Goal: Check status

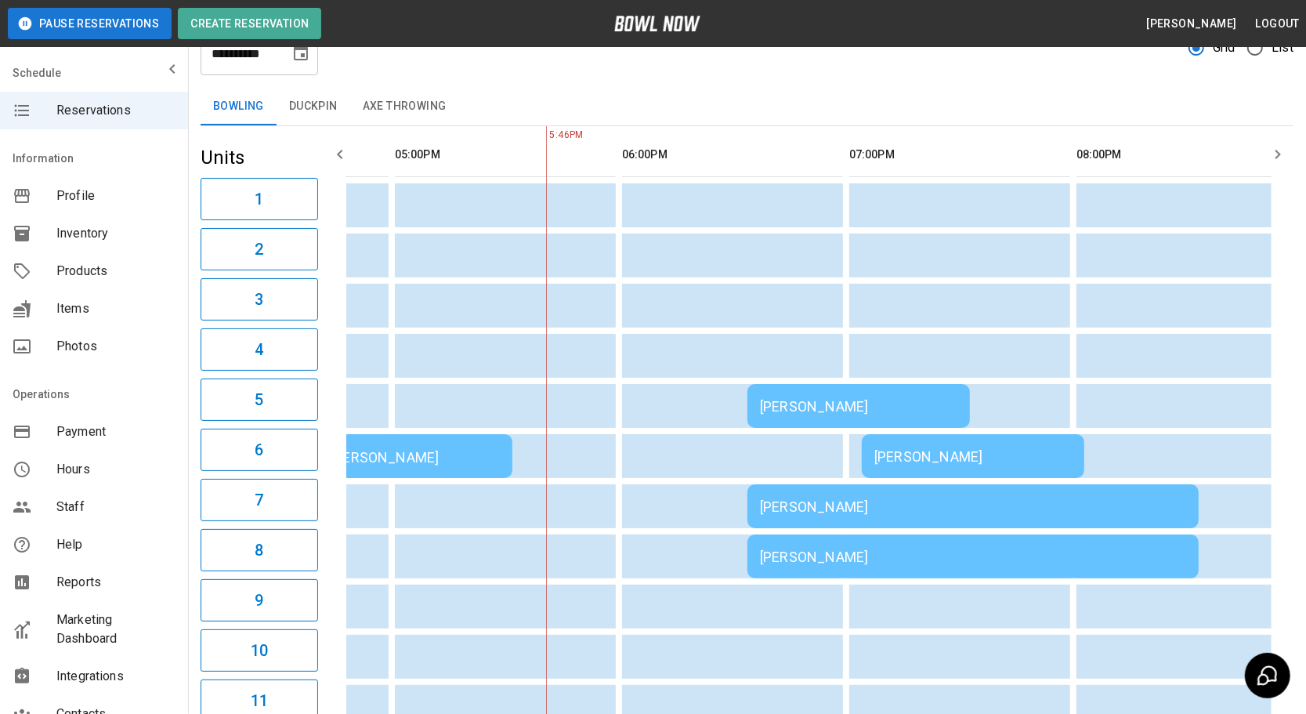
click at [783, 398] on div "[PERSON_NAME]" at bounding box center [858, 406] width 197 height 16
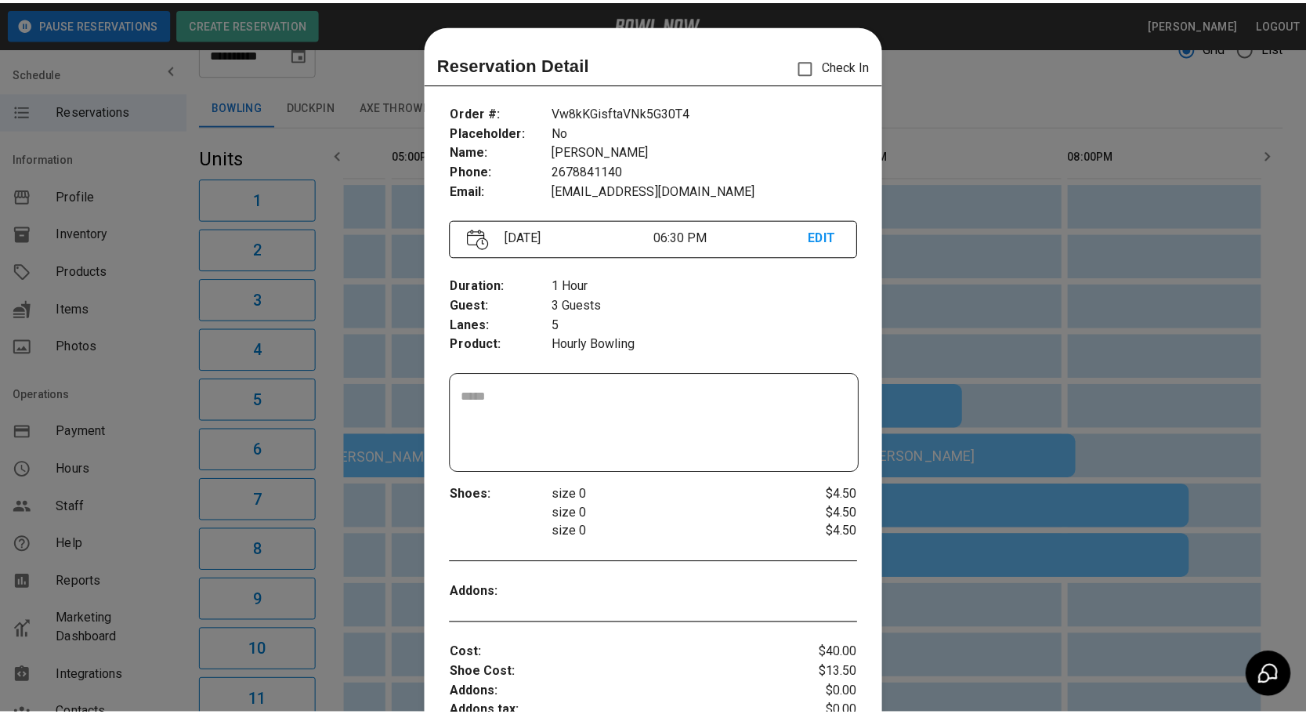
scroll to position [24, 0]
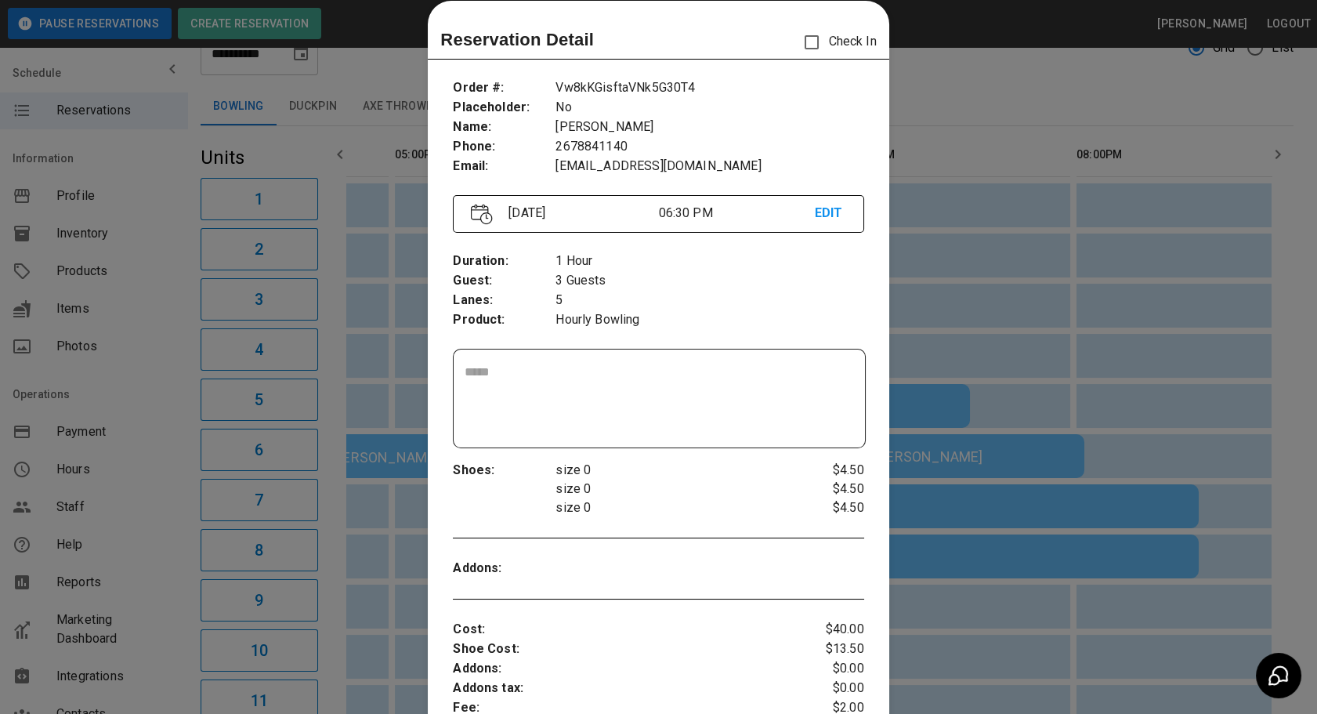
click at [950, 553] on div at bounding box center [658, 357] width 1317 height 714
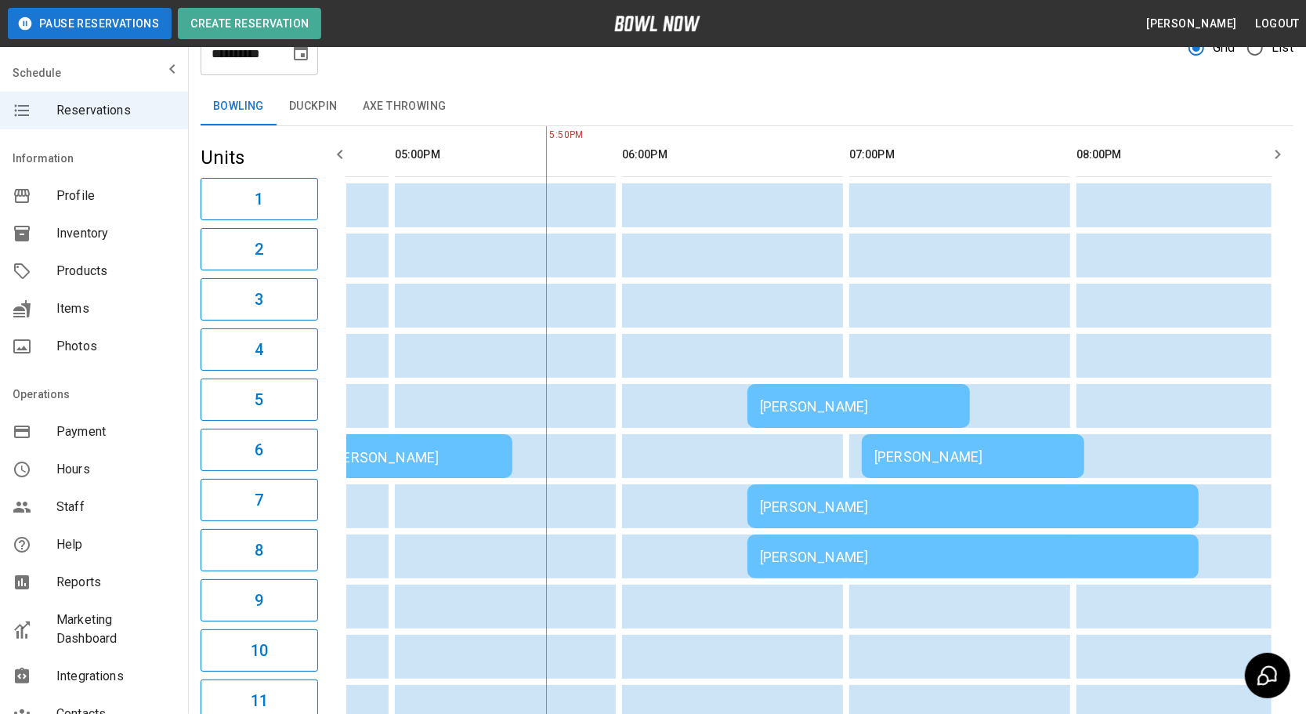
click at [438, 93] on button "Axe Throwing" at bounding box center [404, 107] width 109 height 38
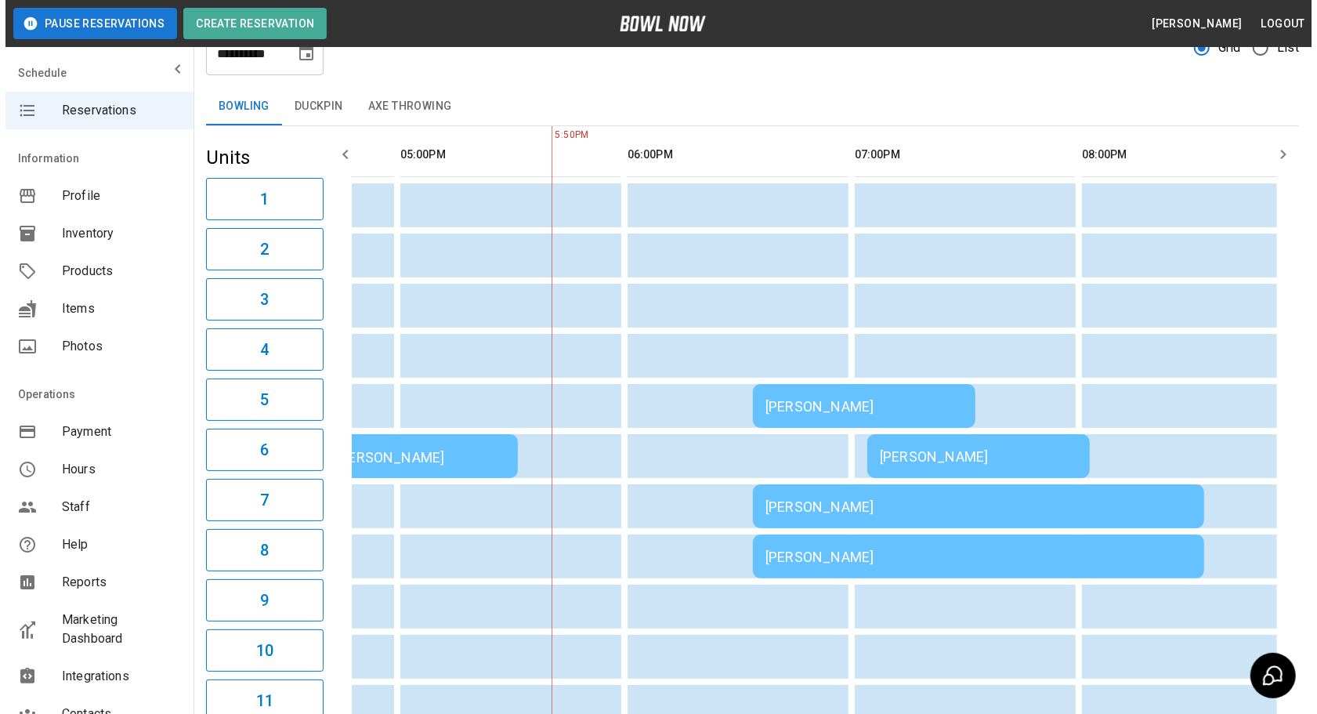
scroll to position [0, 0]
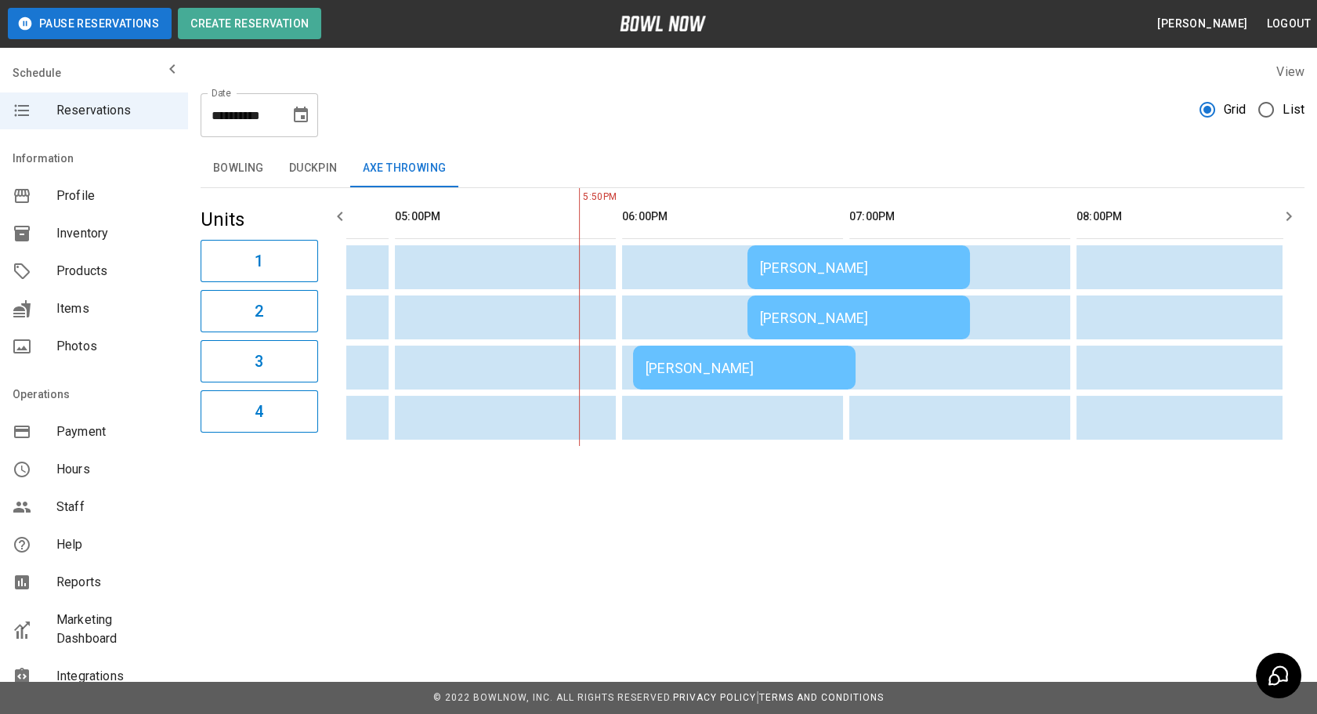
click at [767, 260] on div "[PERSON_NAME]" at bounding box center [858, 267] width 197 height 16
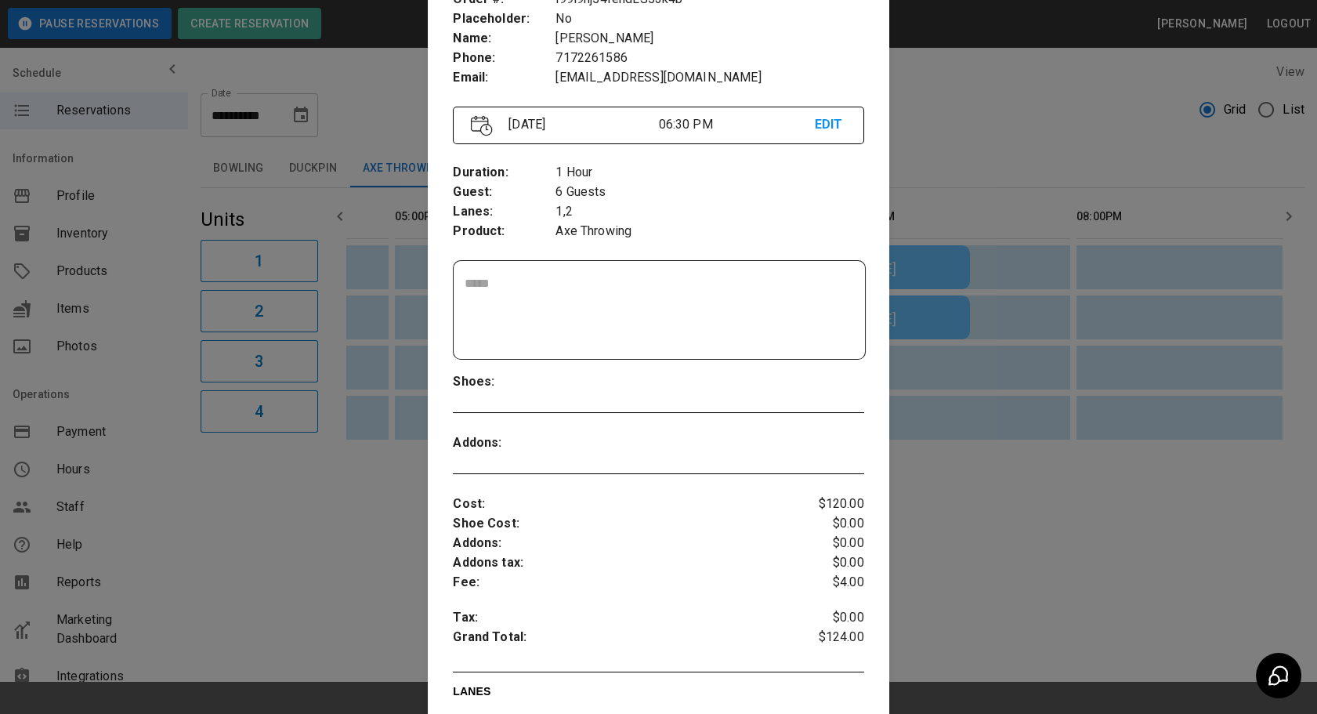
scroll to position [137, 0]
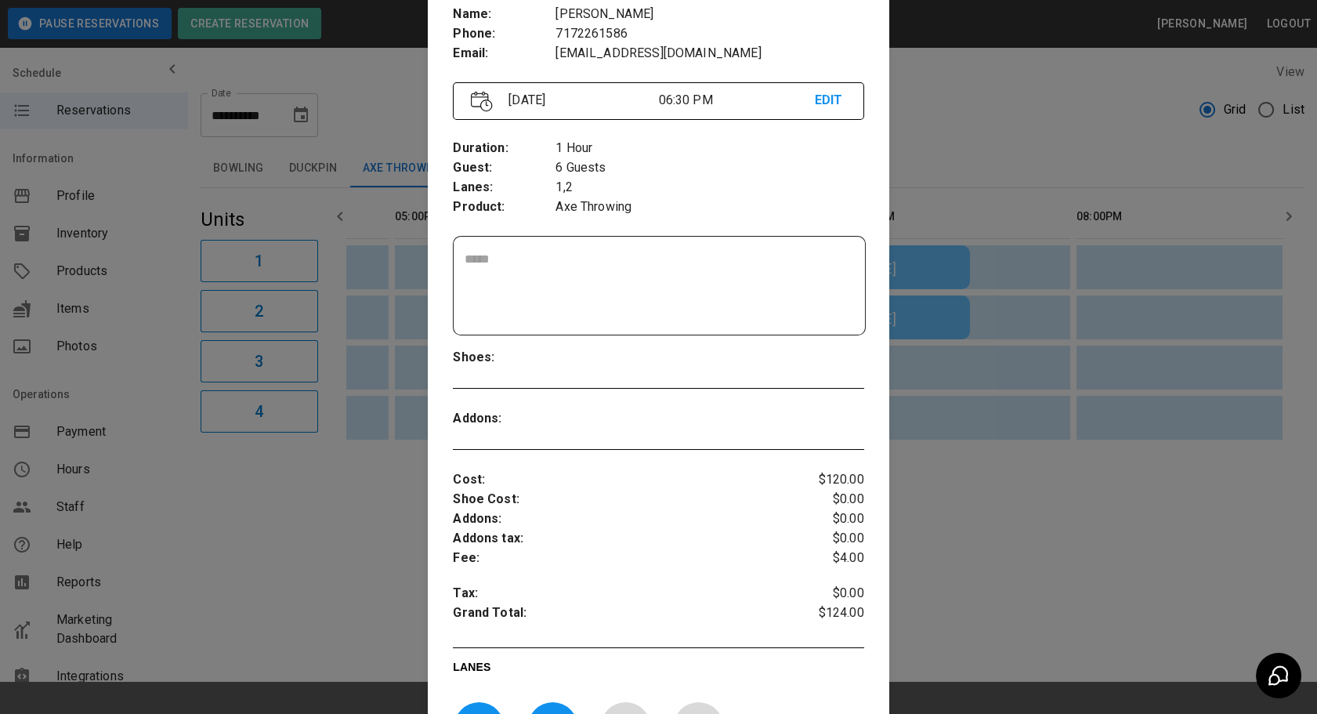
click at [1021, 534] on div at bounding box center [658, 357] width 1317 height 714
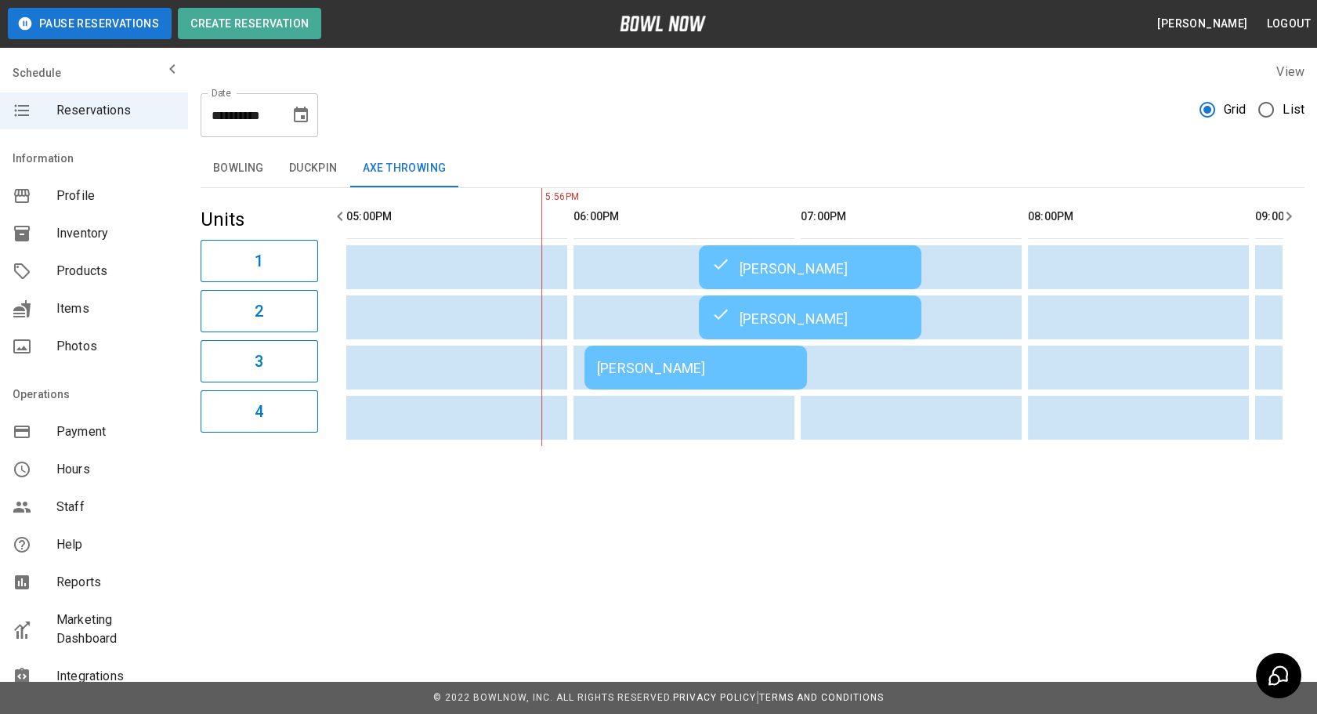
scroll to position [0, 1370]
click at [610, 375] on td "[PERSON_NAME]" at bounding box center [695, 368] width 223 height 44
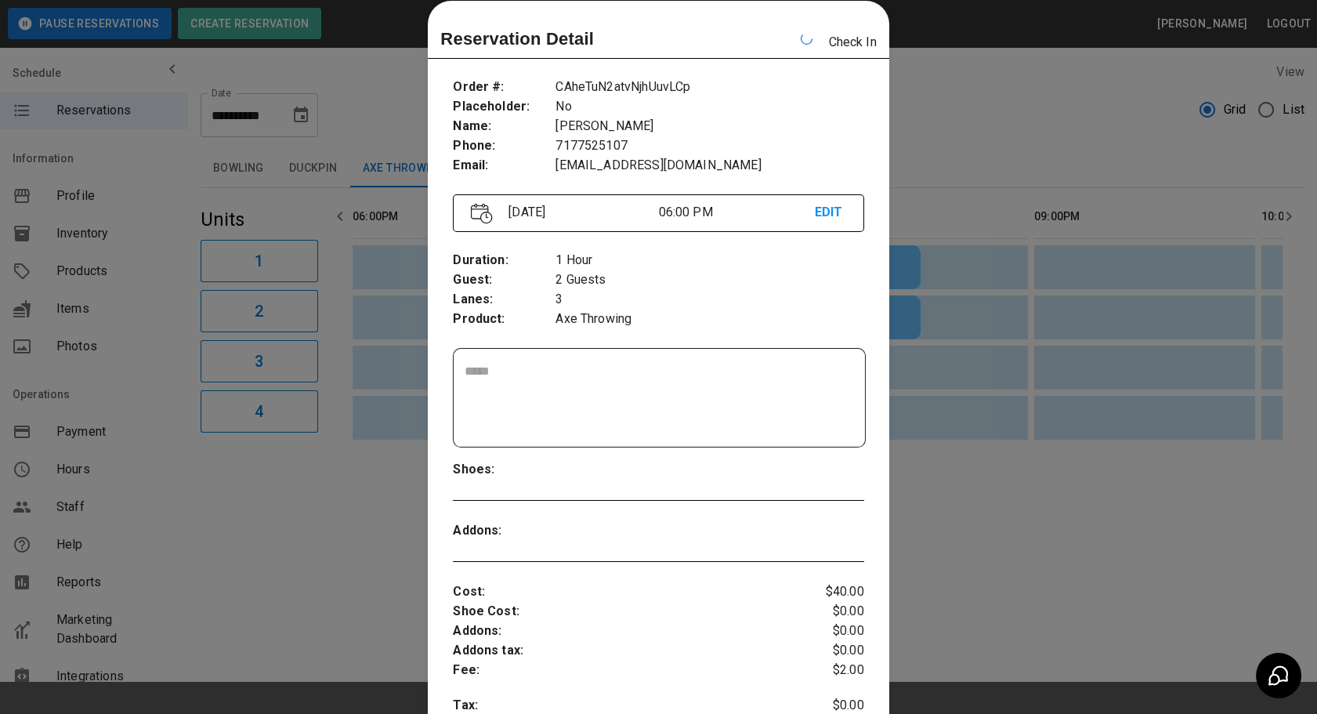
scroll to position [0, 1591]
click at [944, 513] on div at bounding box center [658, 357] width 1317 height 714
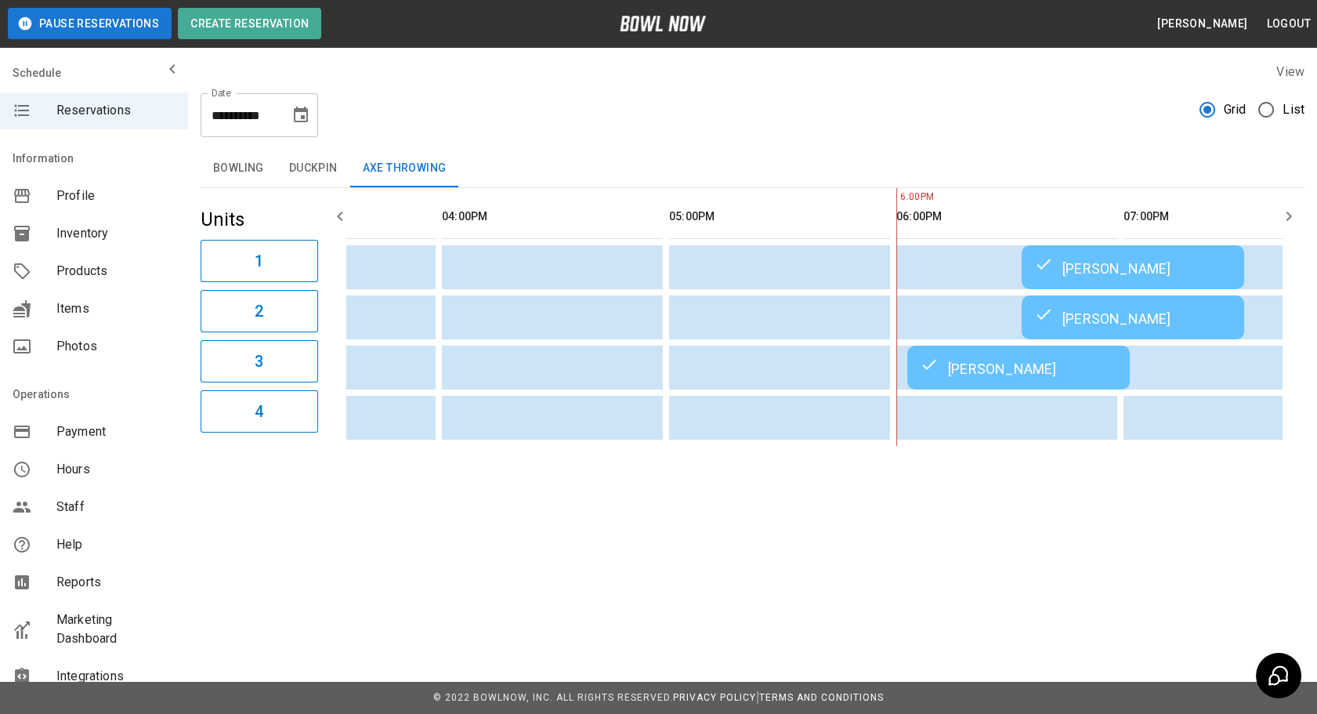
scroll to position [0, 943]
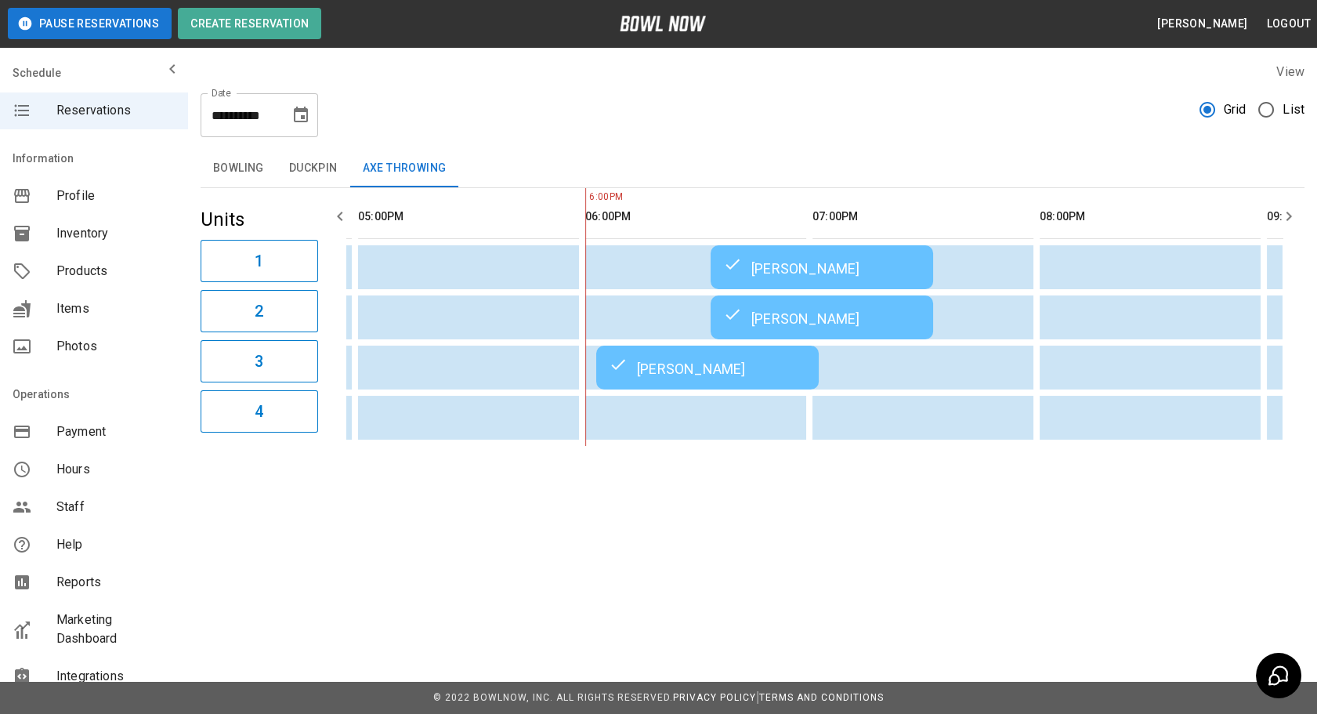
click at [673, 381] on td "[PERSON_NAME]" at bounding box center [707, 368] width 223 height 44
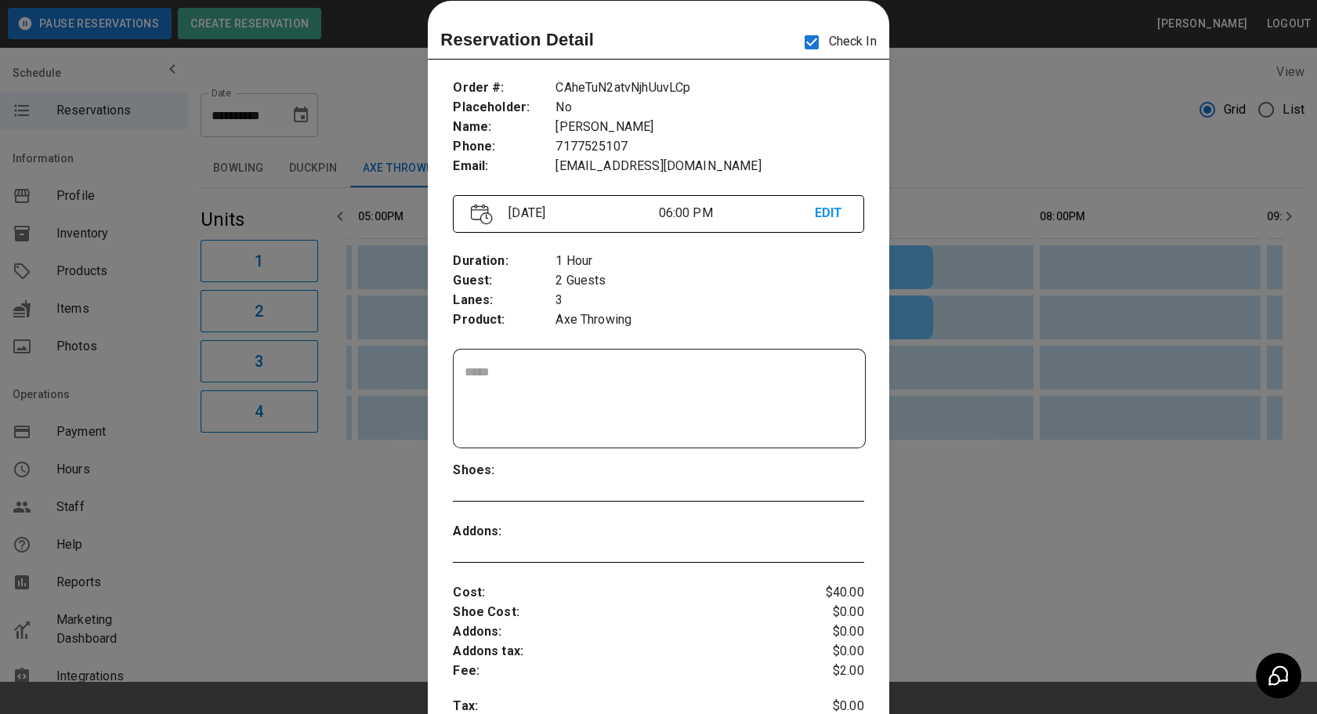
click at [943, 536] on div at bounding box center [658, 357] width 1317 height 714
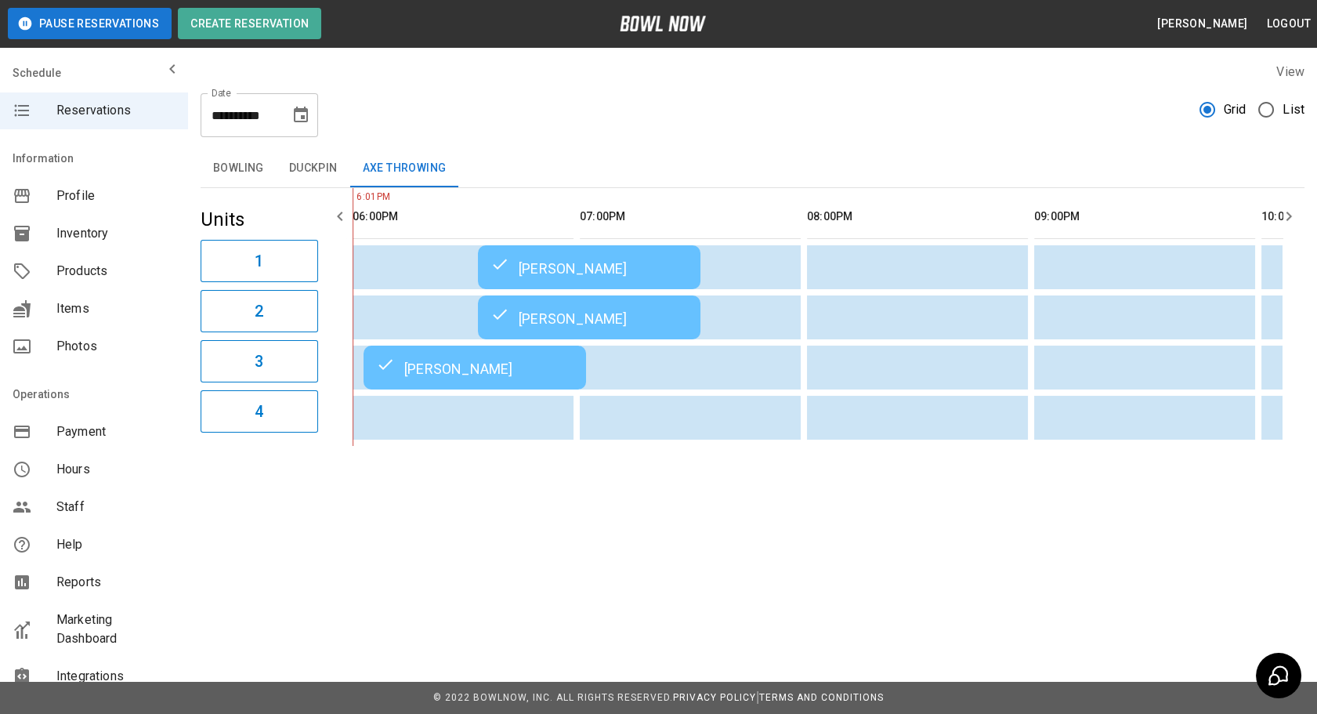
click at [596, 277] on div "[PERSON_NAME]" at bounding box center [588, 267] width 197 height 19
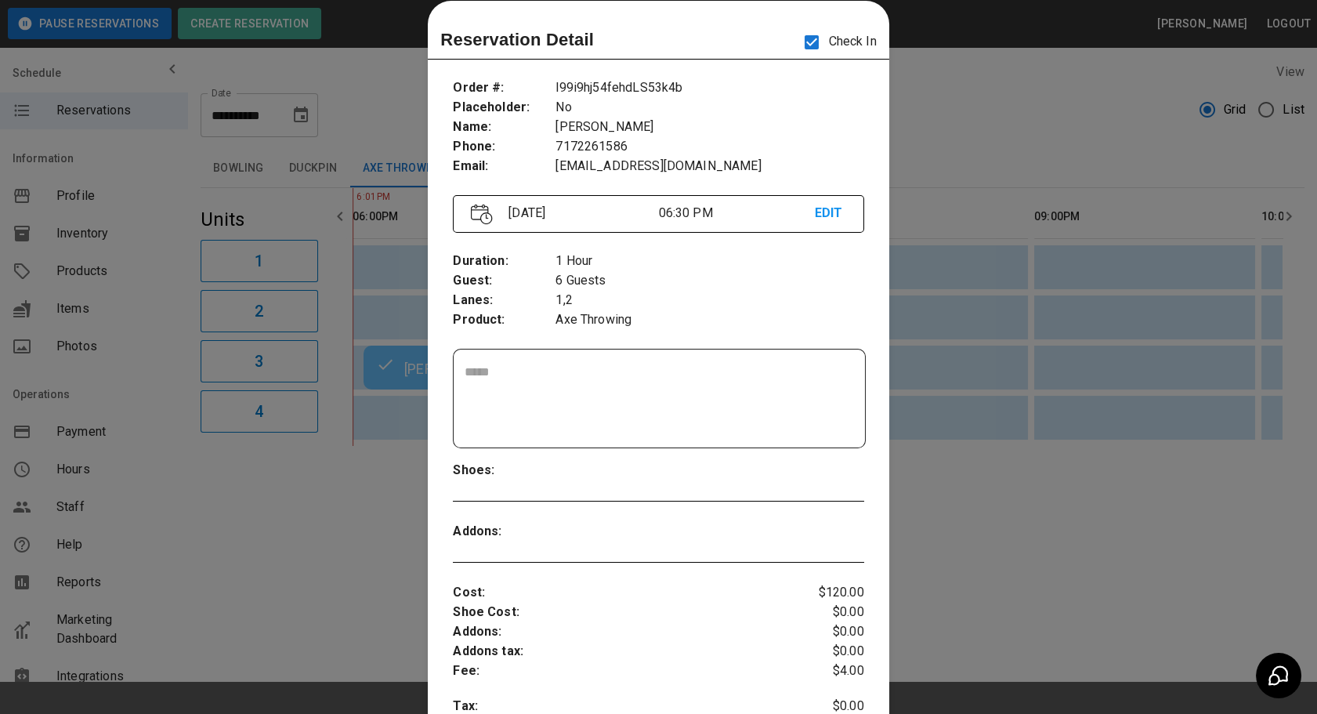
click at [948, 512] on div at bounding box center [658, 357] width 1317 height 714
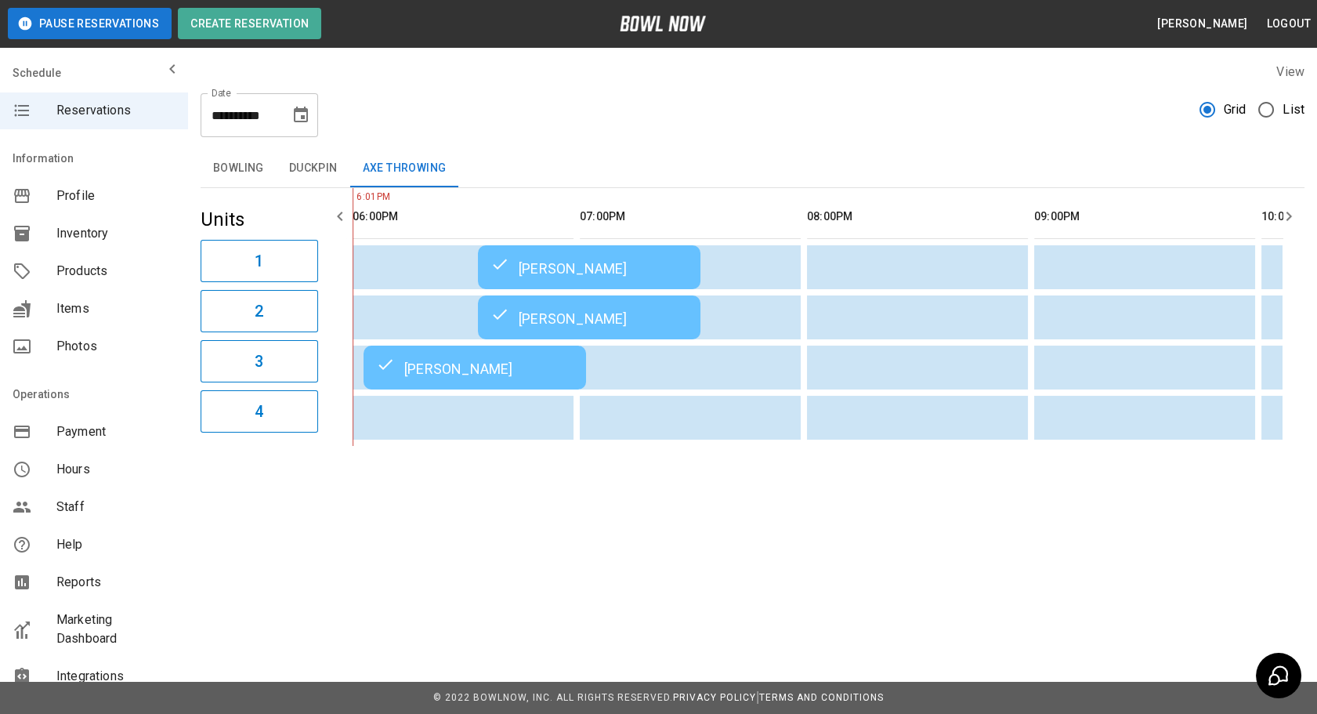
click at [624, 289] on td "[PERSON_NAME]" at bounding box center [589, 267] width 223 height 44
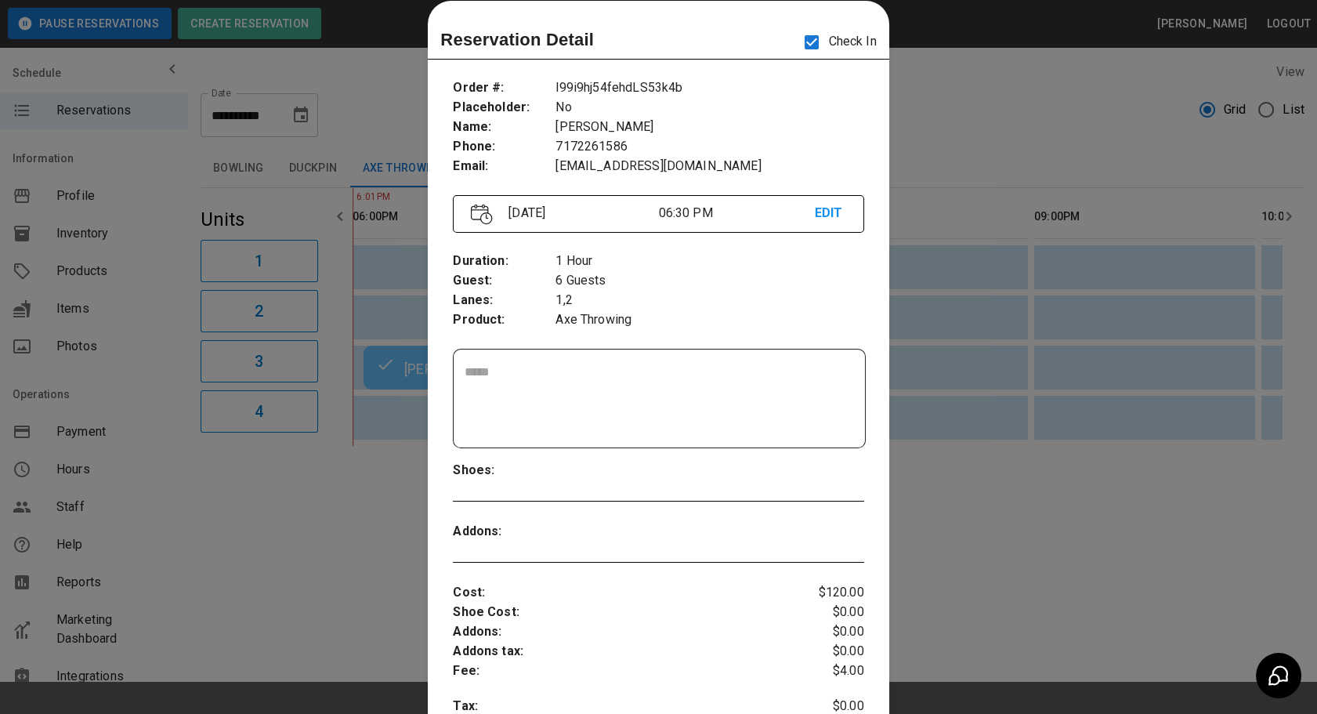
click at [994, 398] on div at bounding box center [658, 357] width 1317 height 714
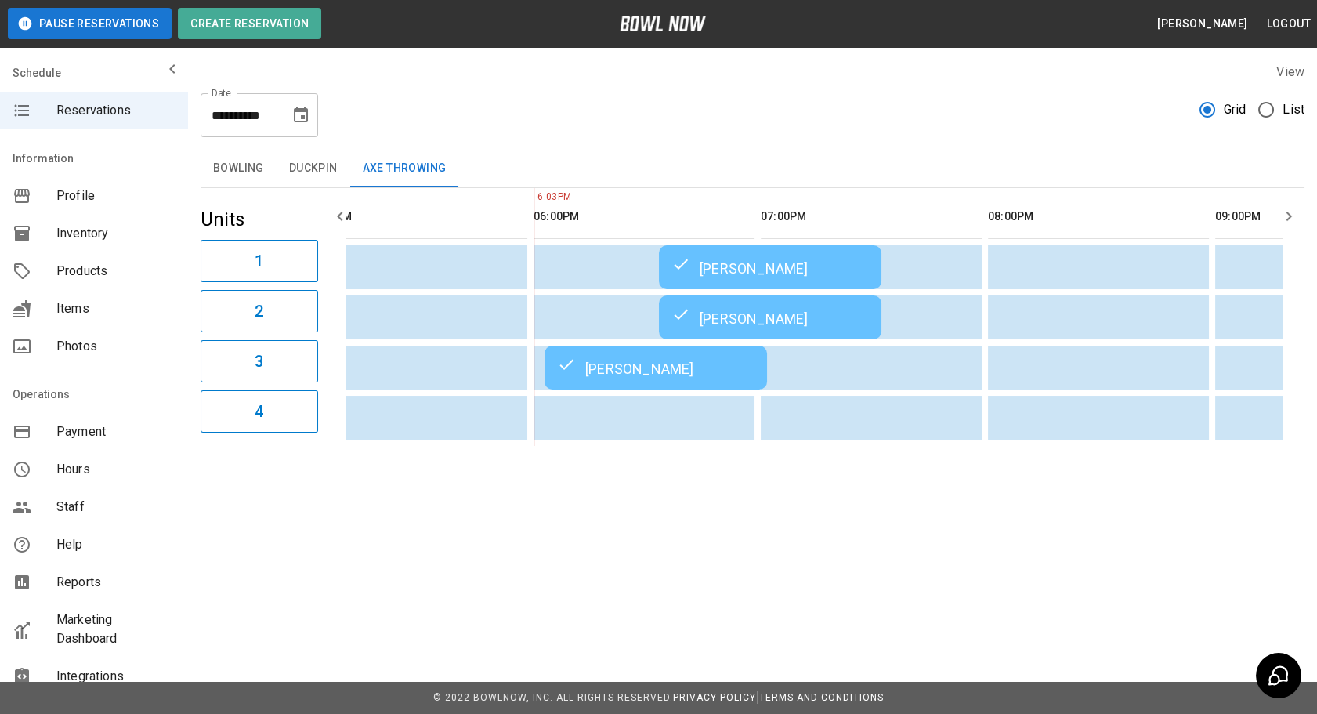
scroll to position [0, 1399]
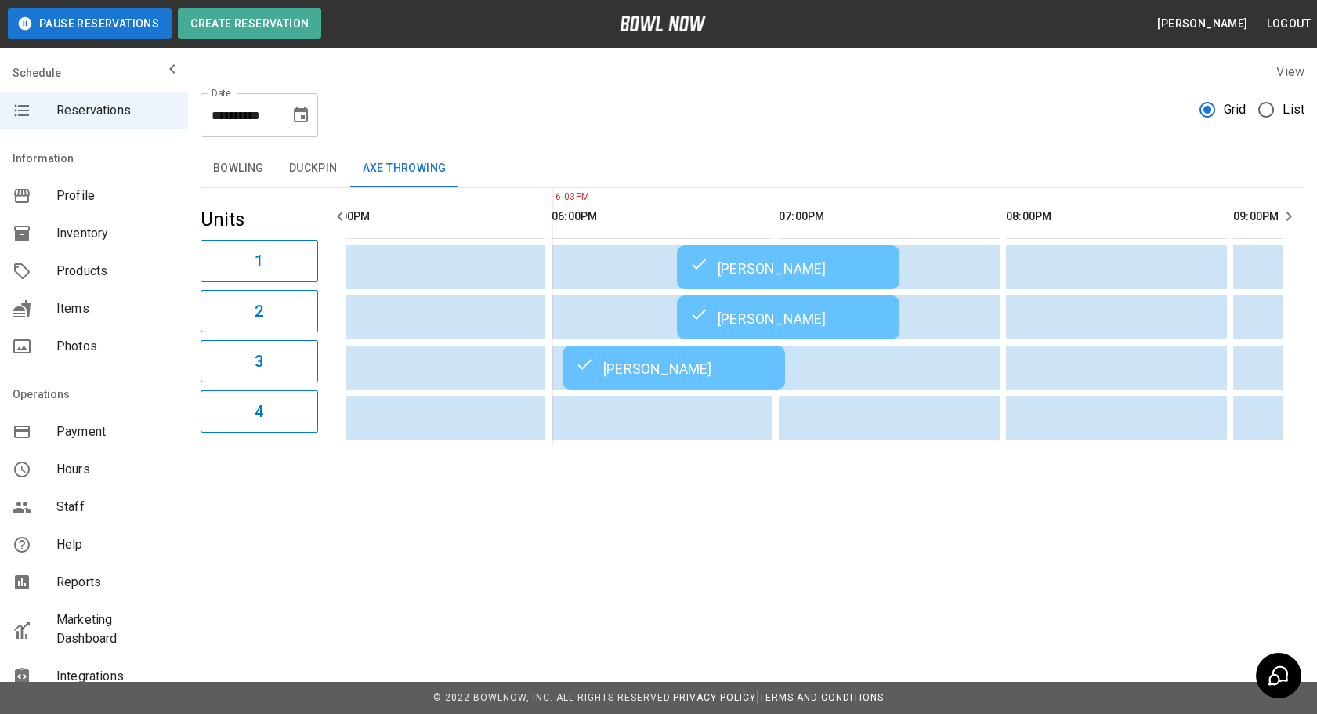
click at [306, 179] on button "Duckpin" at bounding box center [314, 169] width 74 height 38
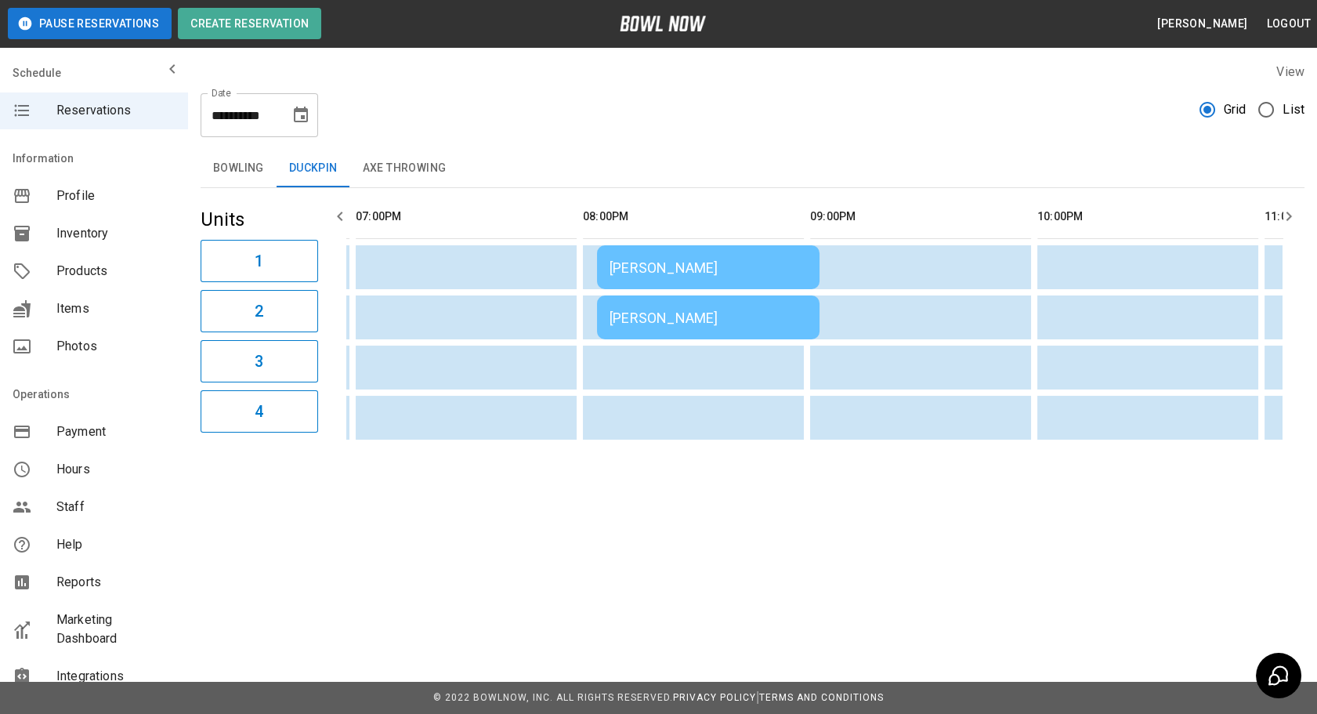
scroll to position [0, 1833]
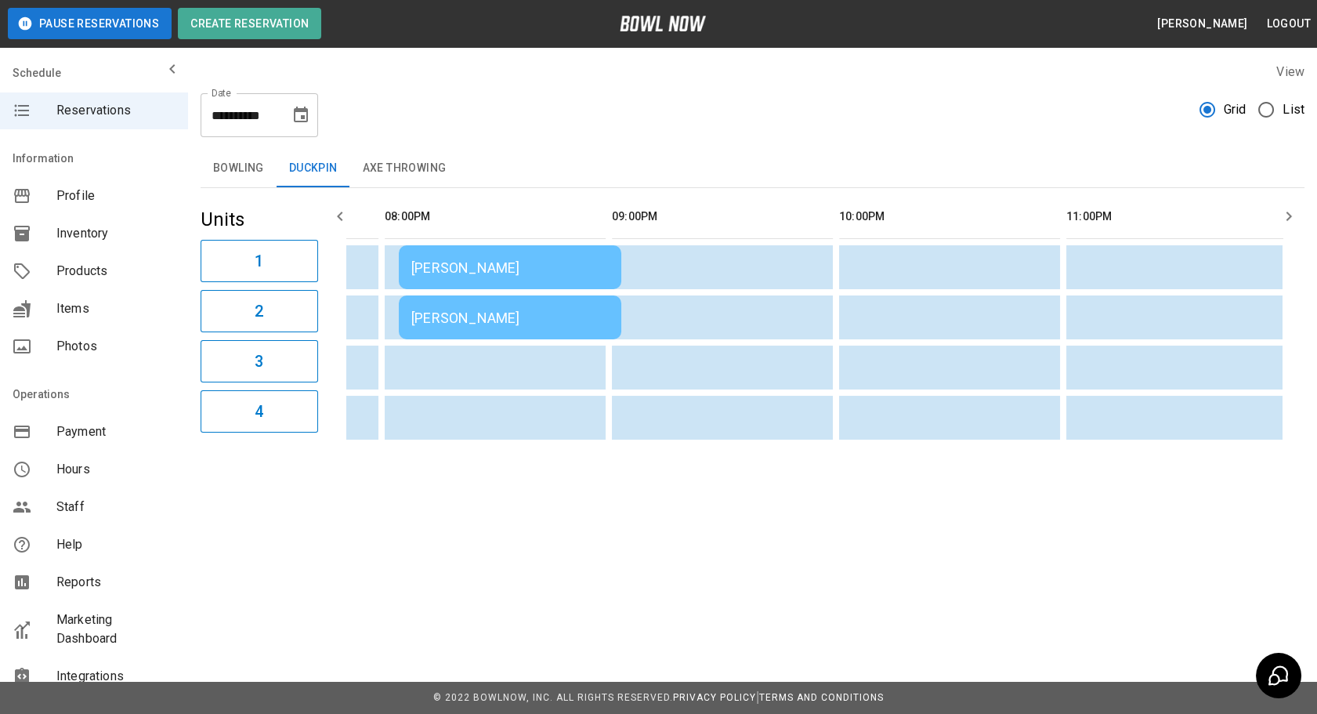
click at [251, 179] on button "Bowling" at bounding box center [239, 169] width 76 height 38
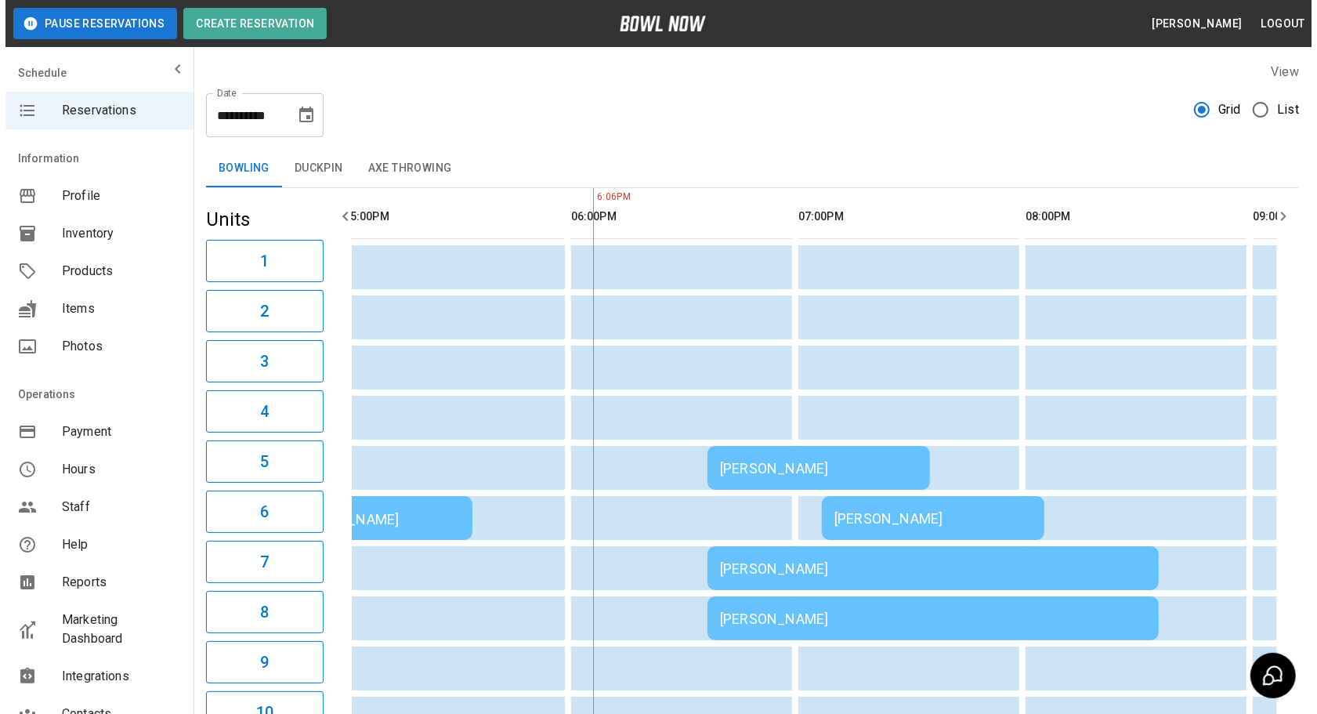
scroll to position [0, 1366]
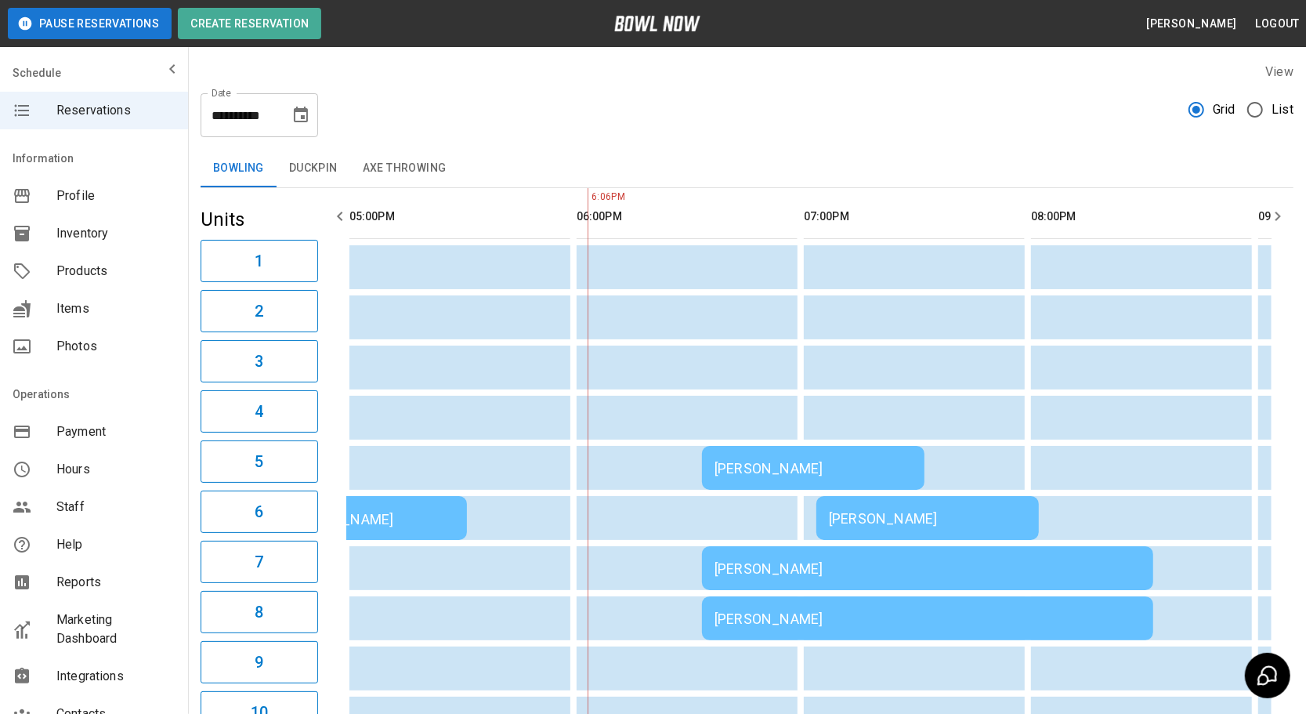
click at [755, 554] on td "[PERSON_NAME]" at bounding box center [927, 568] width 451 height 44
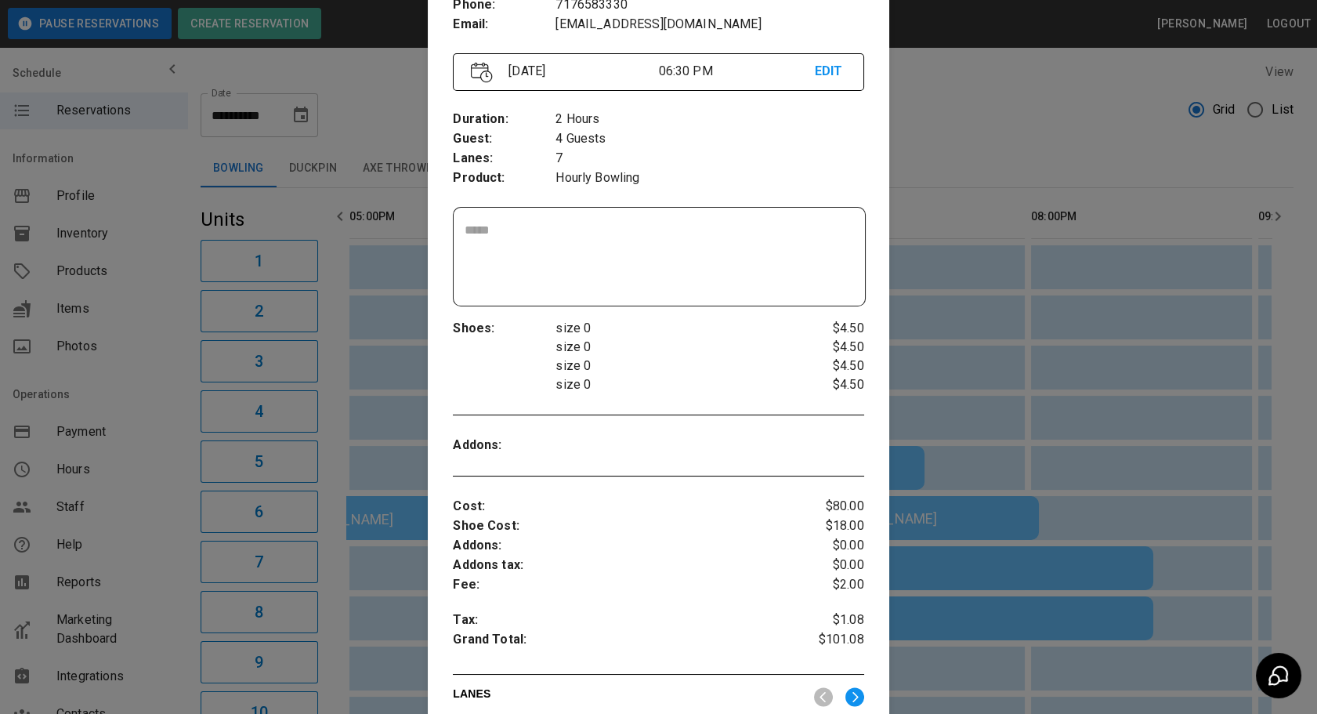
scroll to position [155, 0]
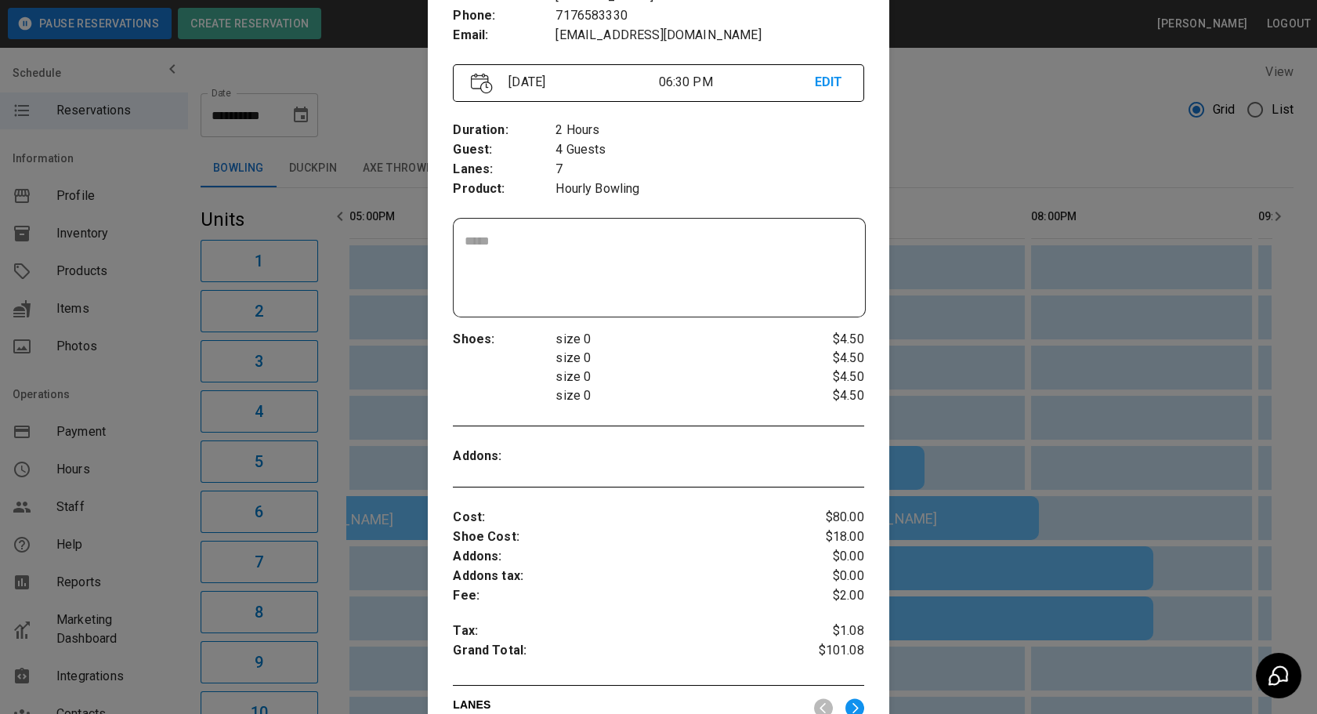
click at [279, 535] on div at bounding box center [658, 357] width 1317 height 714
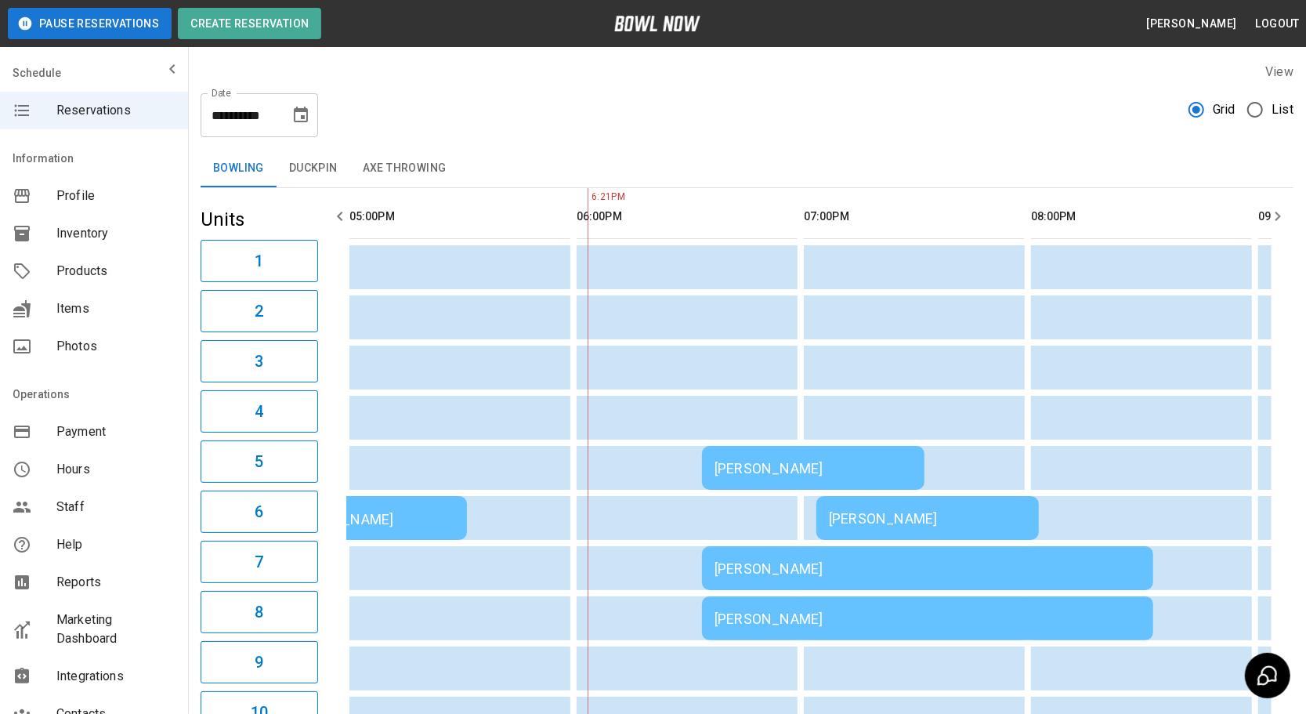
click at [406, 182] on button "Axe Throwing" at bounding box center [404, 169] width 109 height 38
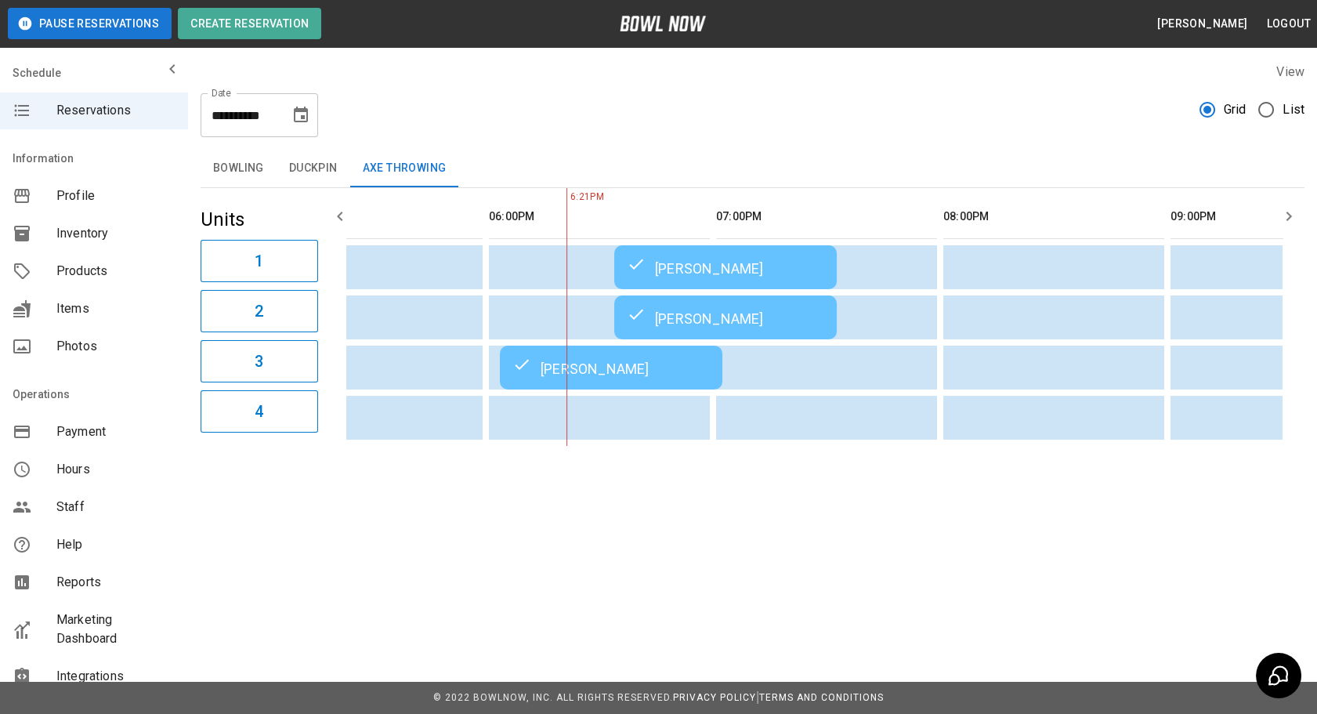
scroll to position [0, 1473]
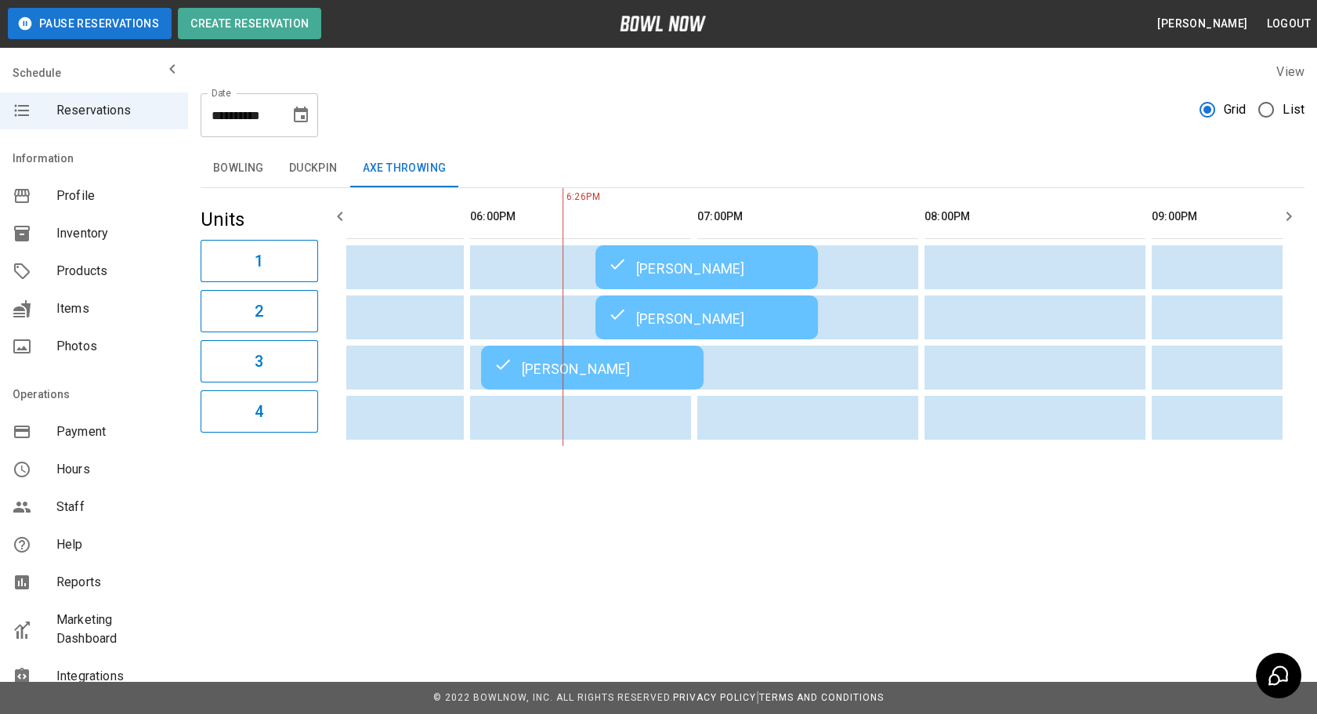
click at [219, 165] on button "Bowling" at bounding box center [239, 169] width 76 height 38
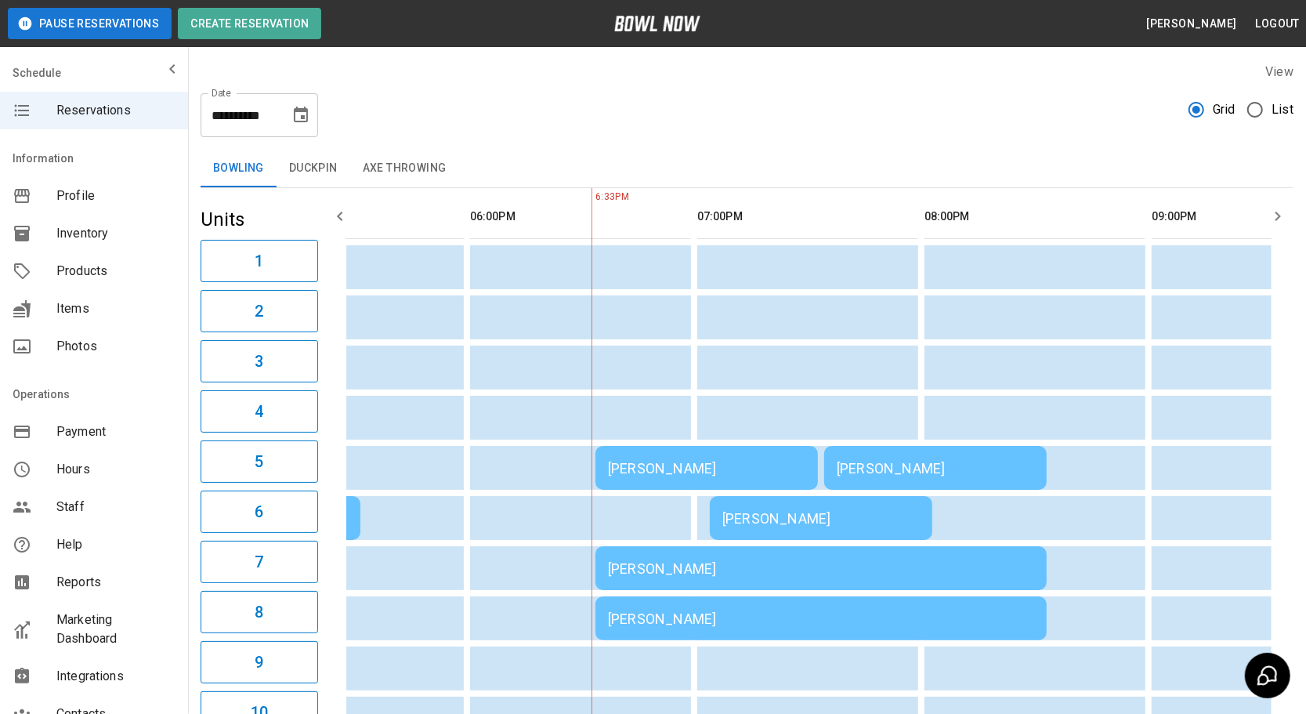
click at [658, 469] on div "[PERSON_NAME]" at bounding box center [706, 468] width 197 height 16
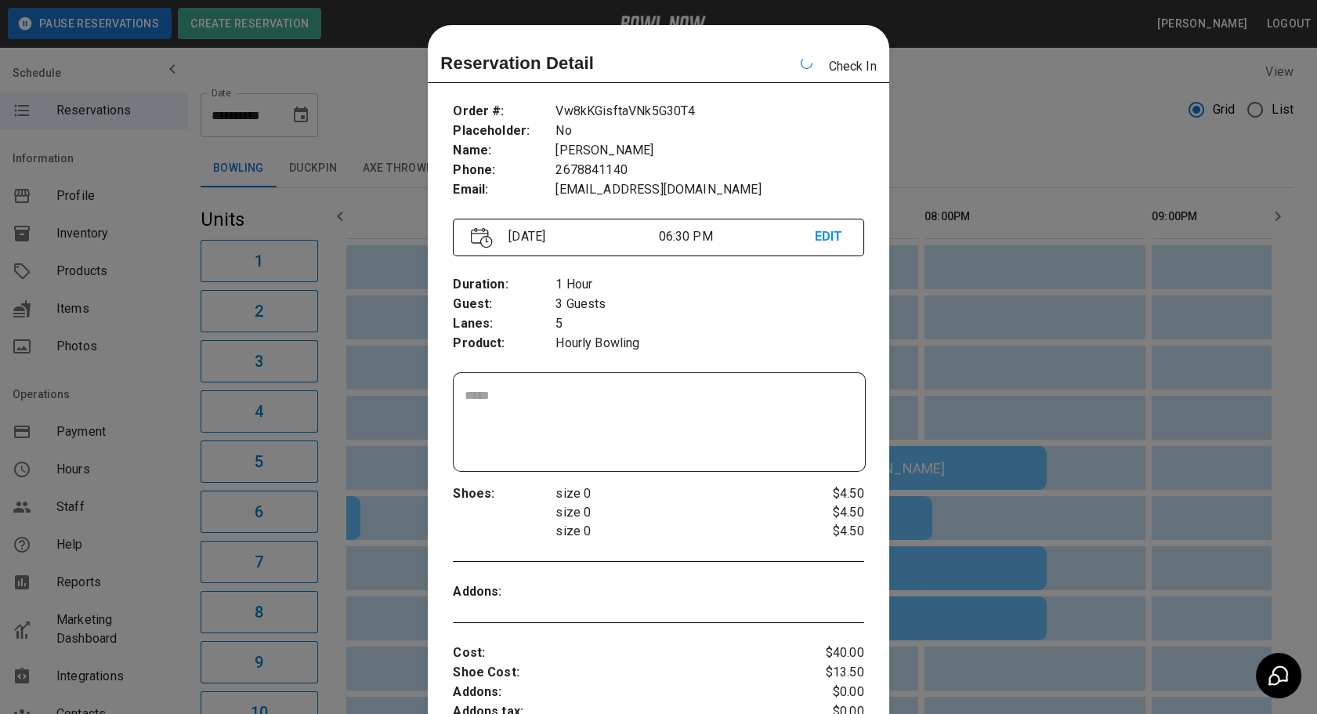
scroll to position [24, 0]
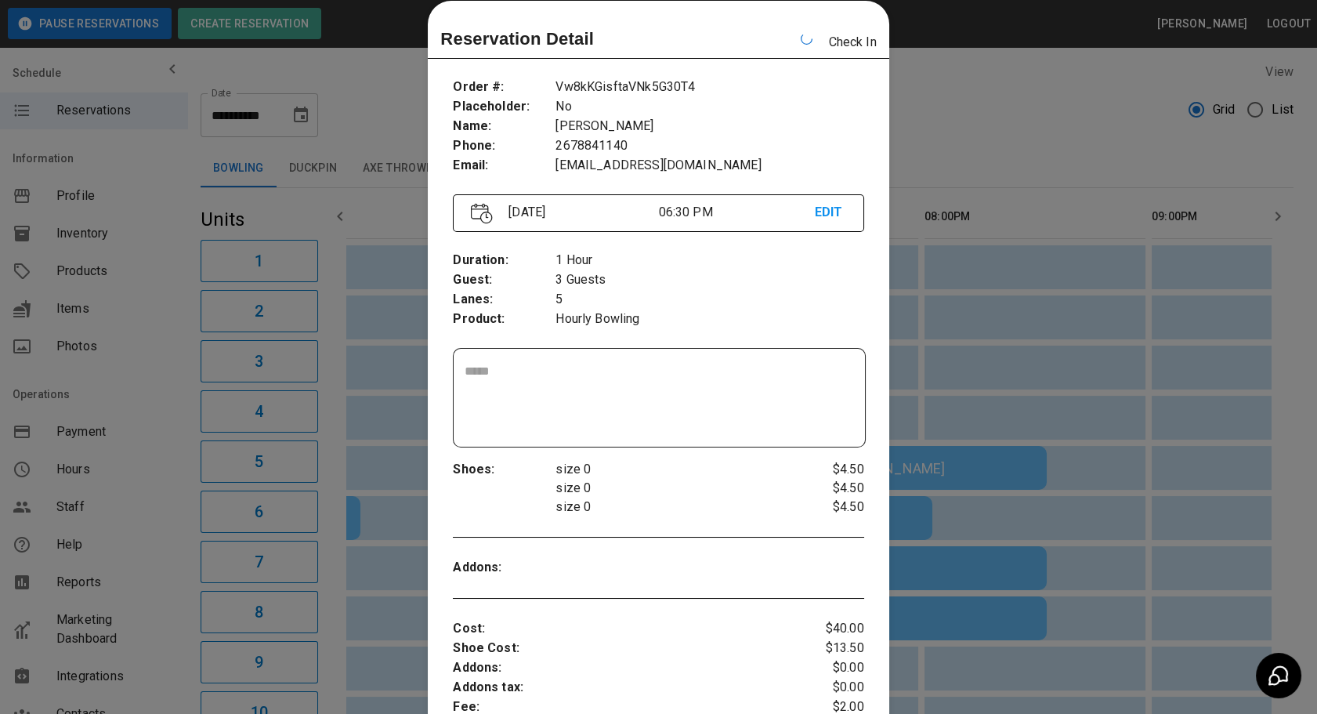
click at [1043, 396] on div at bounding box center [658, 357] width 1317 height 714
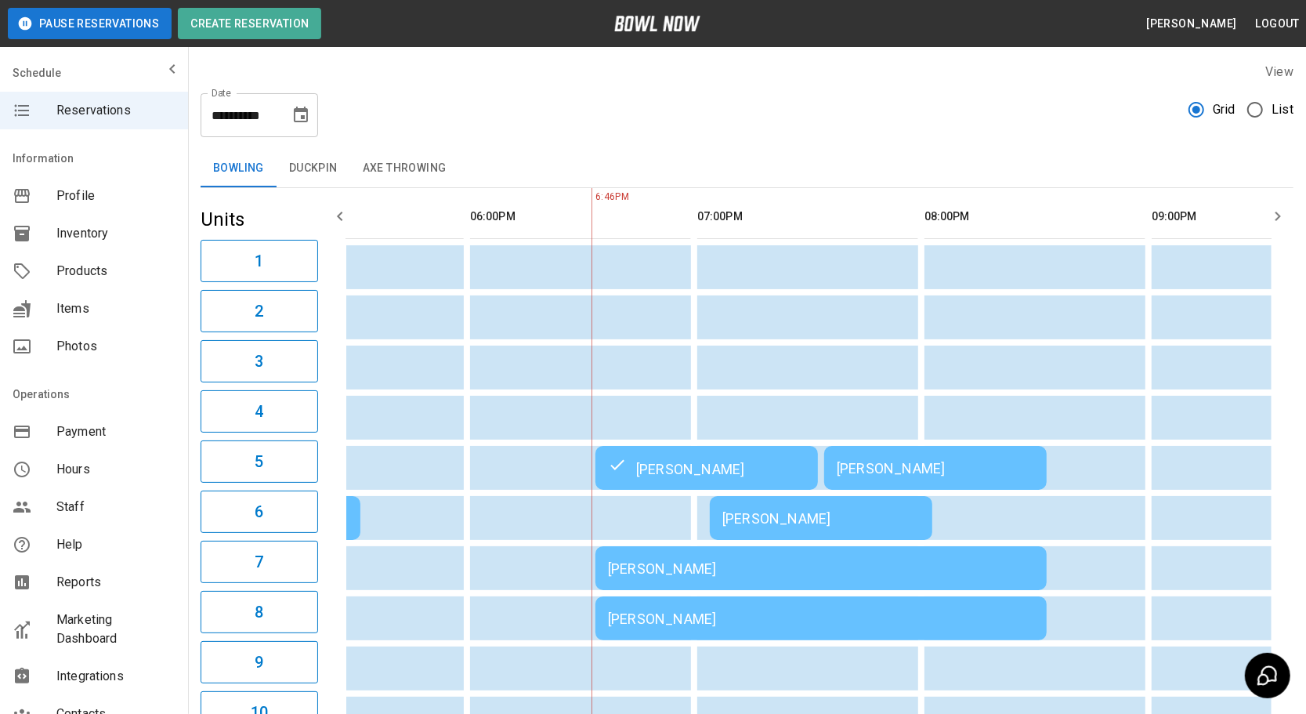
click at [740, 517] on div "[PERSON_NAME]" at bounding box center [820, 518] width 197 height 16
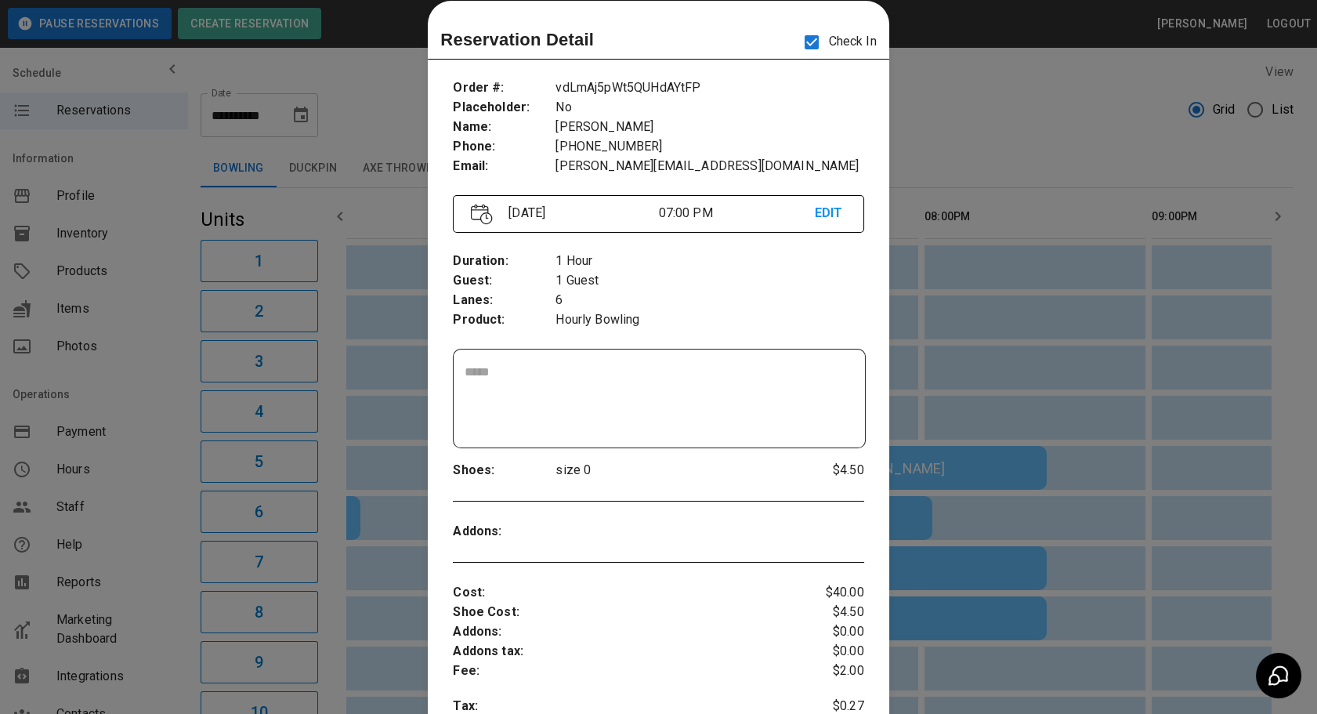
click at [1160, 512] on div at bounding box center [658, 357] width 1317 height 714
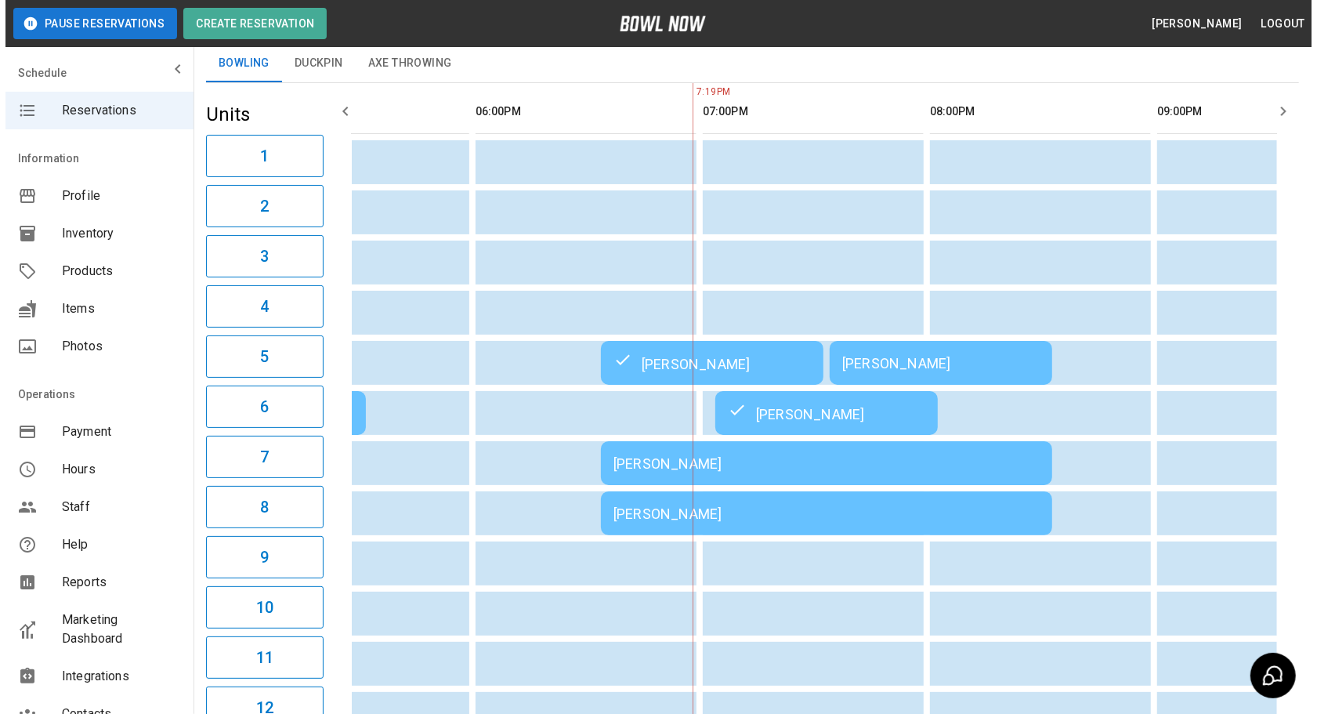
scroll to position [106, 0]
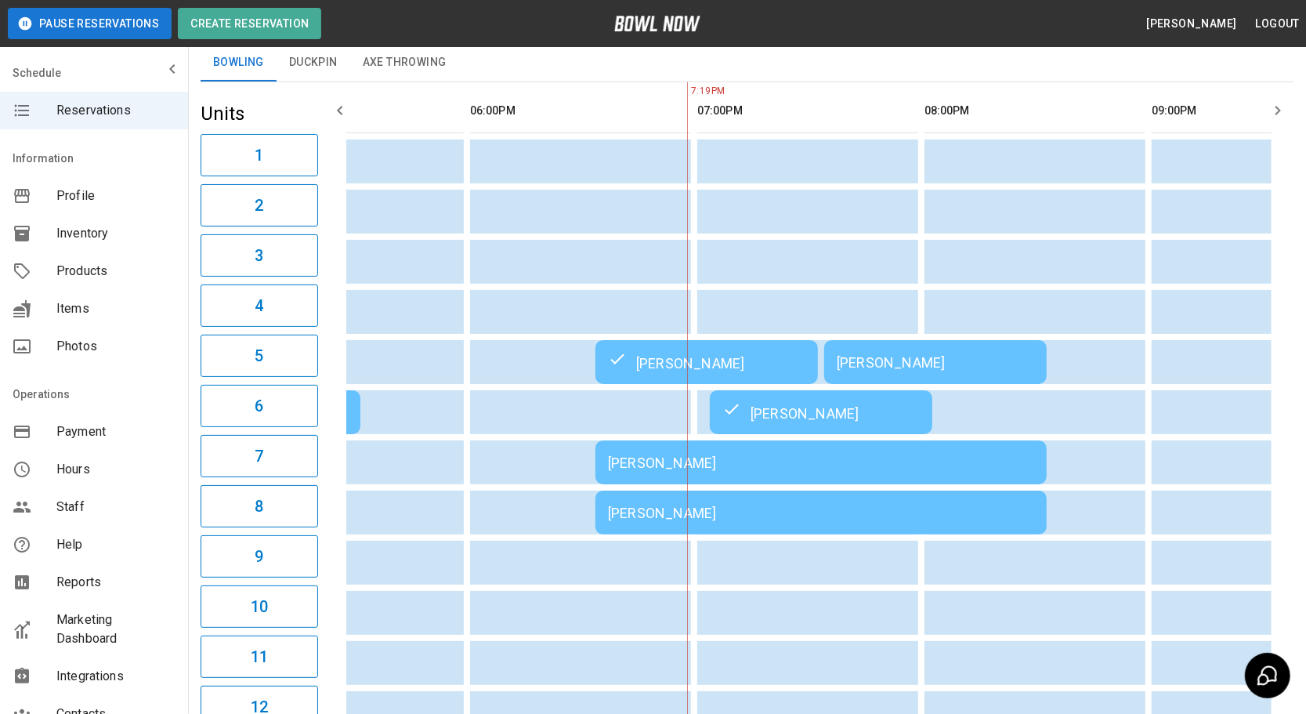
click at [964, 370] on td "[PERSON_NAME]" at bounding box center [935, 362] width 223 height 44
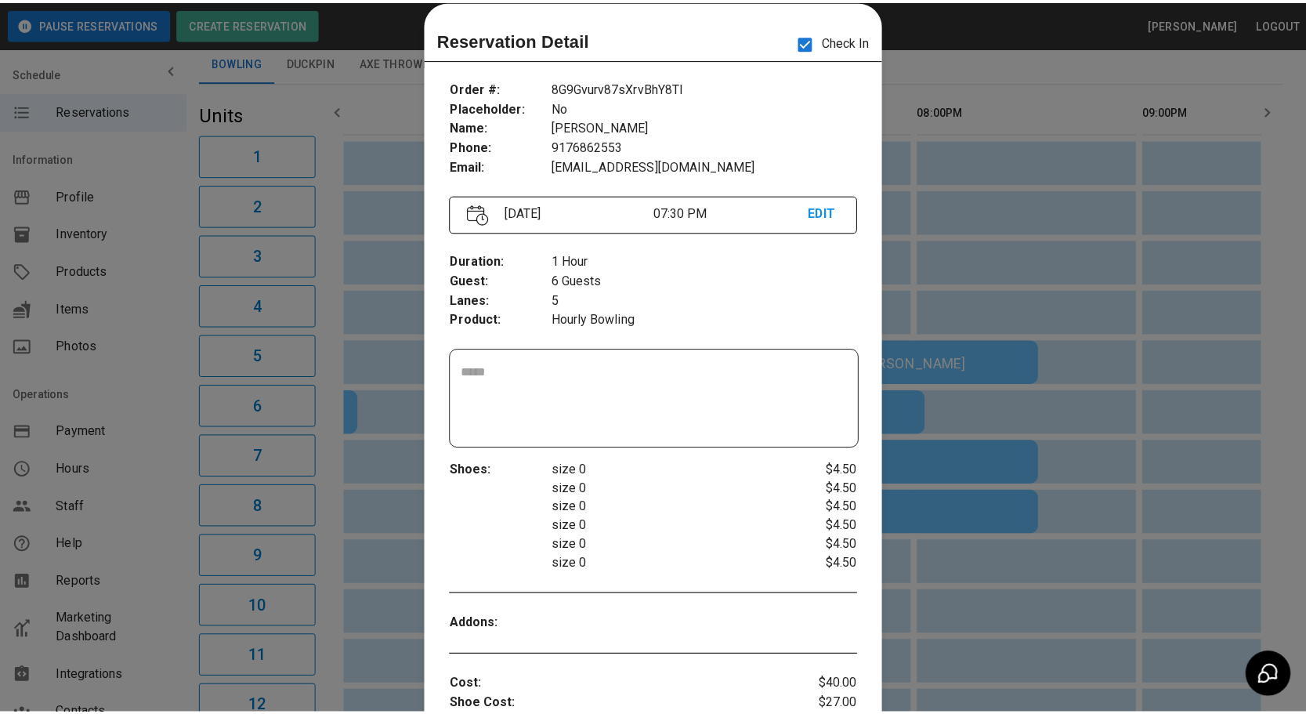
scroll to position [0, 1818]
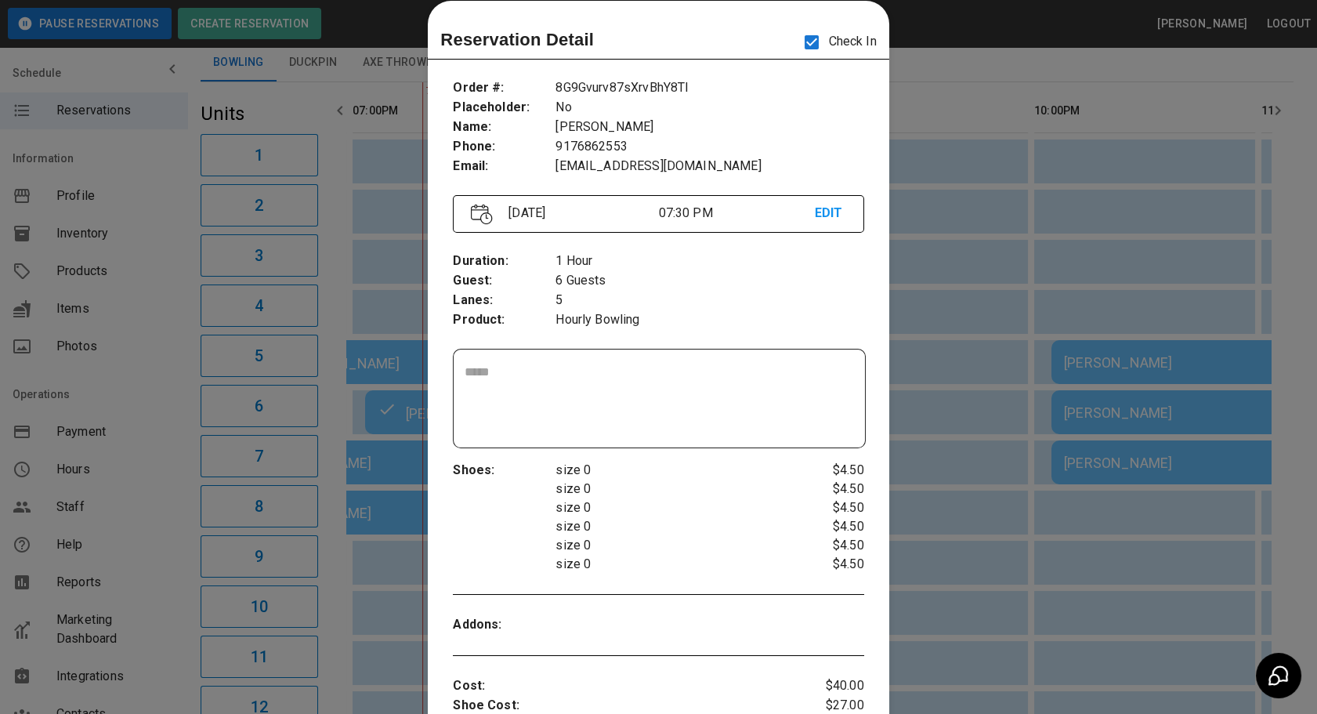
click at [969, 599] on div at bounding box center [658, 357] width 1317 height 714
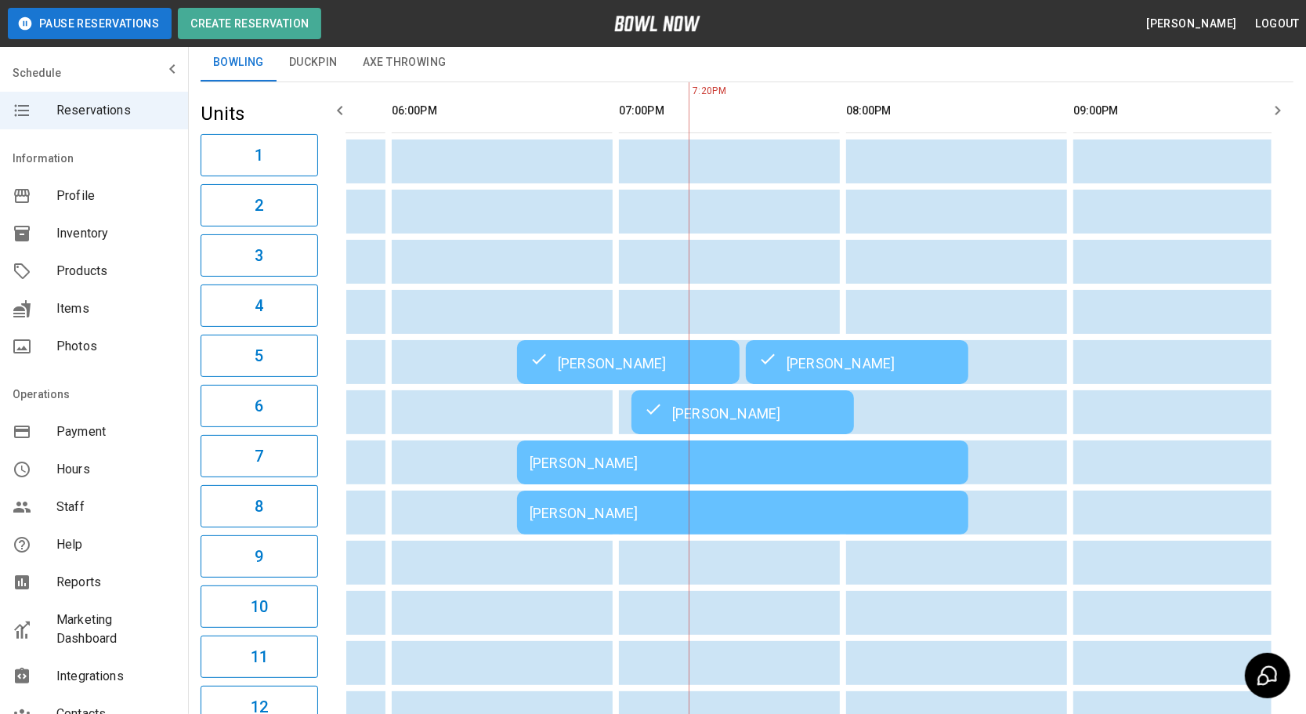
scroll to position [0, 1549]
